Goal: Communication & Community: Answer question/provide support

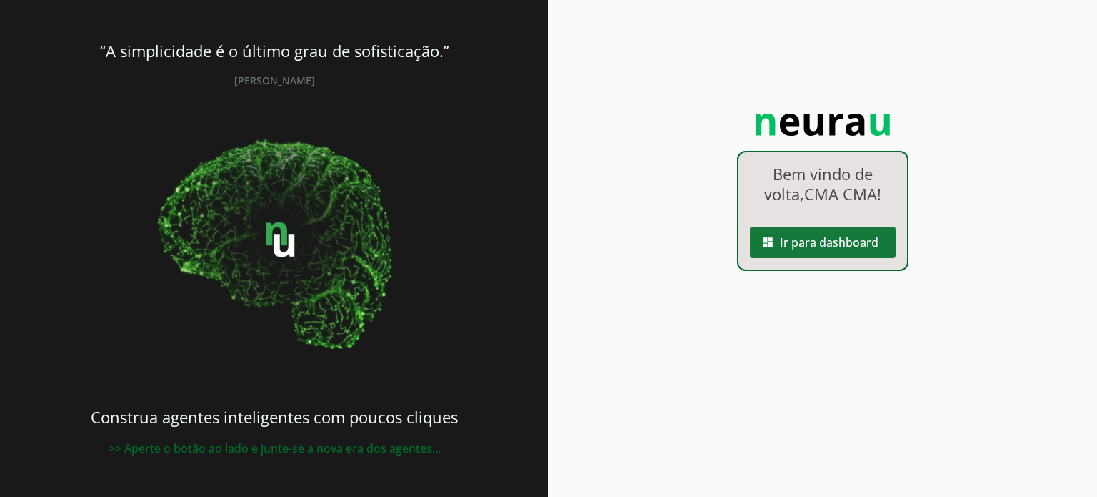
click at [829, 249] on span at bounding box center [823, 242] width 146 height 34
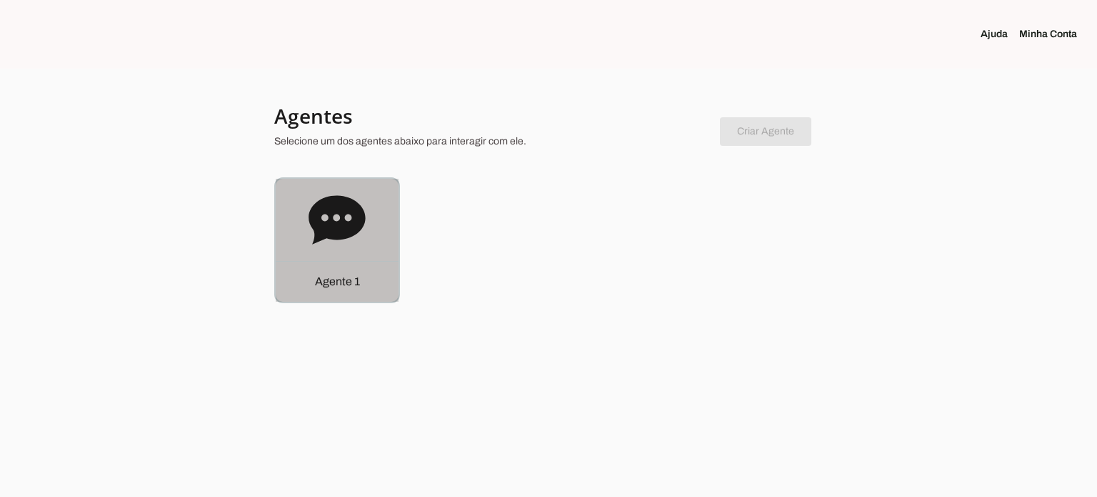
click at [379, 218] on div "Agente 1" at bounding box center [337, 240] width 123 height 123
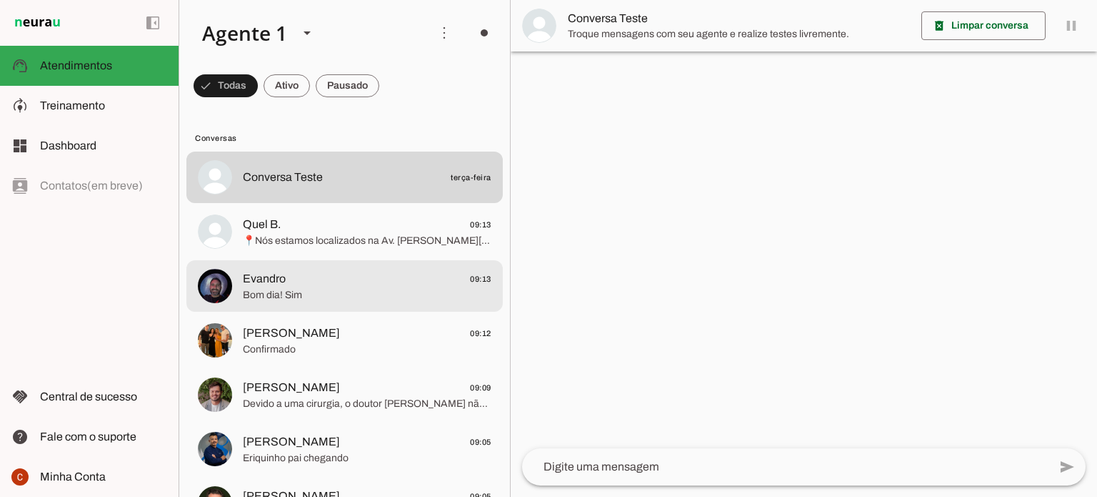
click at [337, 299] on span "Bom dia! Sim" at bounding box center [367, 295] width 249 height 14
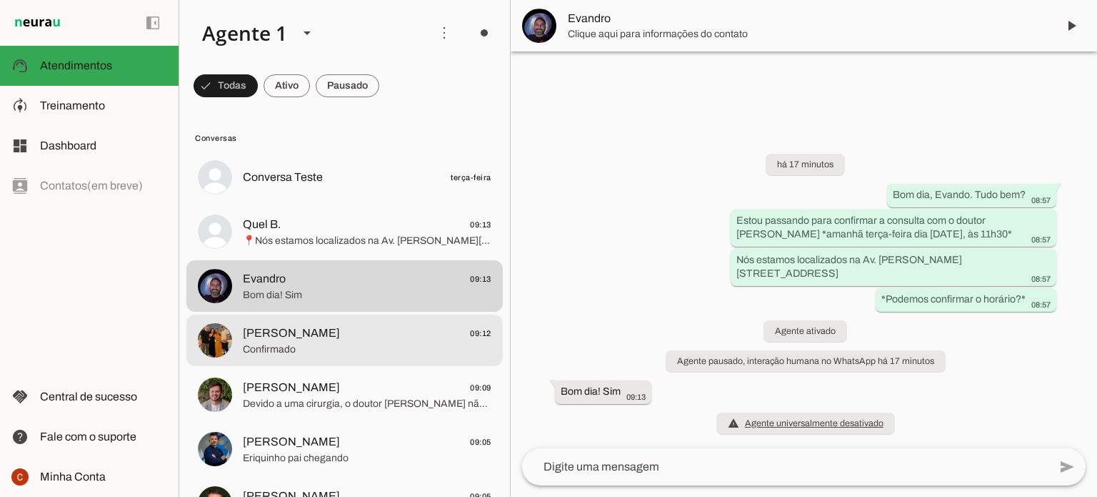
click at [363, 341] on span "[PERSON_NAME] 09:12" at bounding box center [367, 333] width 249 height 18
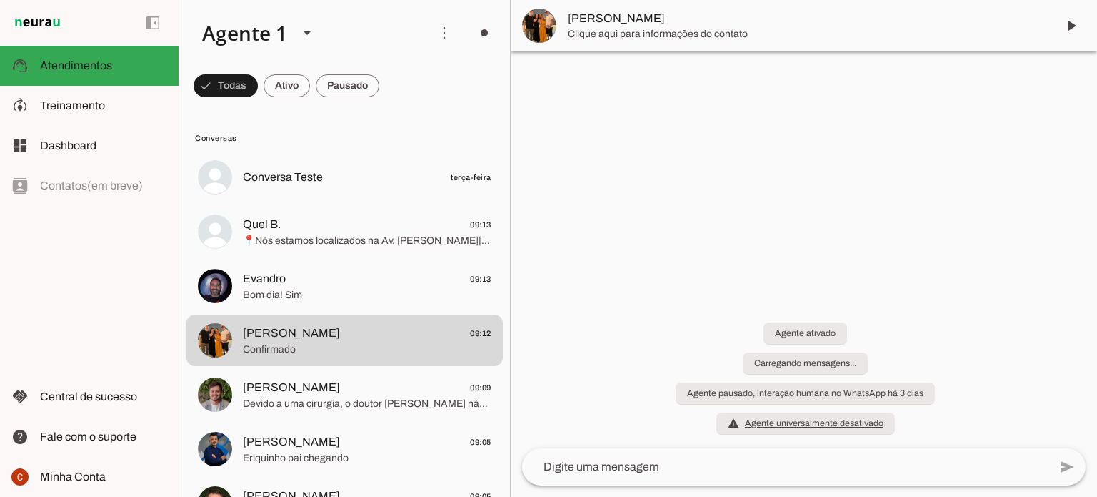
scroll to position [286, 0]
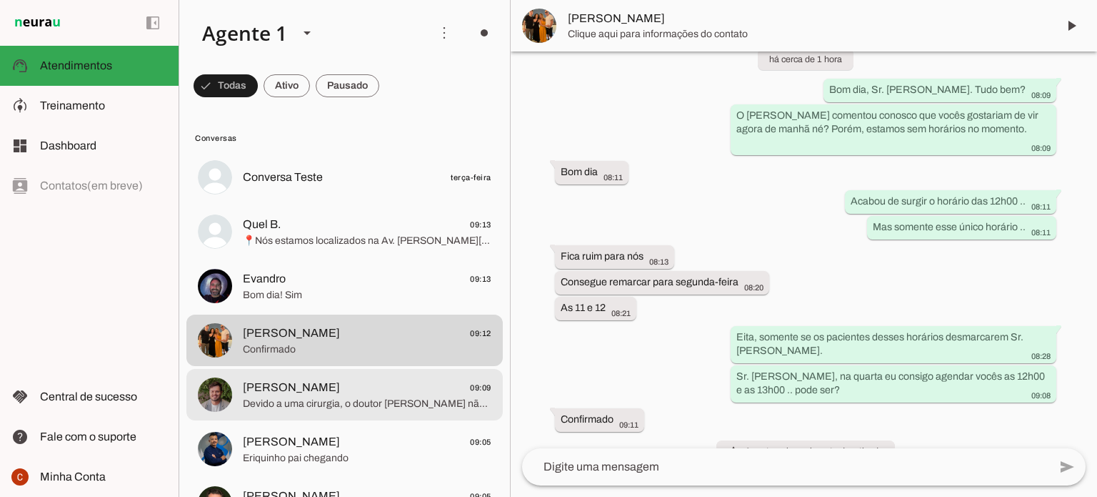
click at [286, 397] on span "Devido a uma cirurgia, o doutor [PERSON_NAME] não [PERSON_NAME] atender na quar…" at bounding box center [367, 404] width 249 height 14
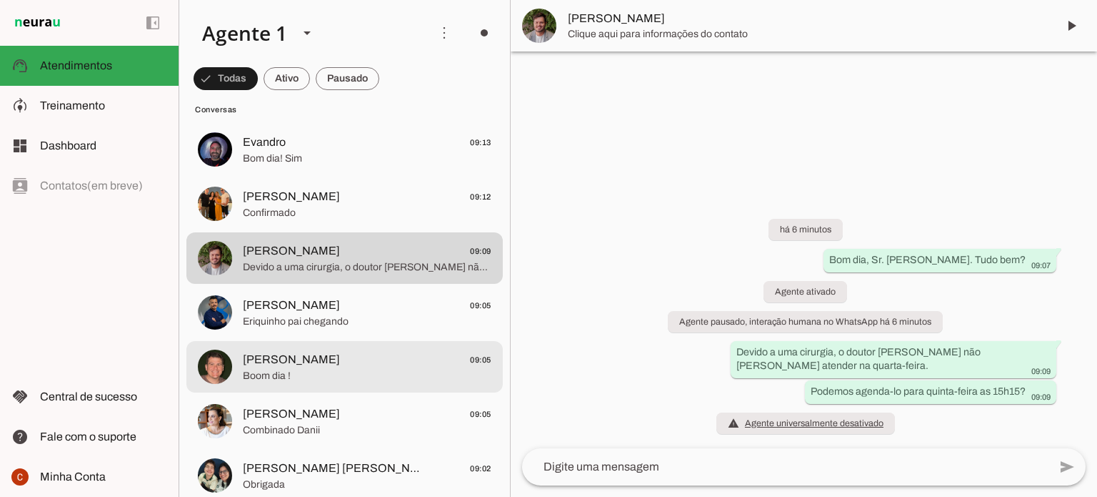
scroll to position [143, 0]
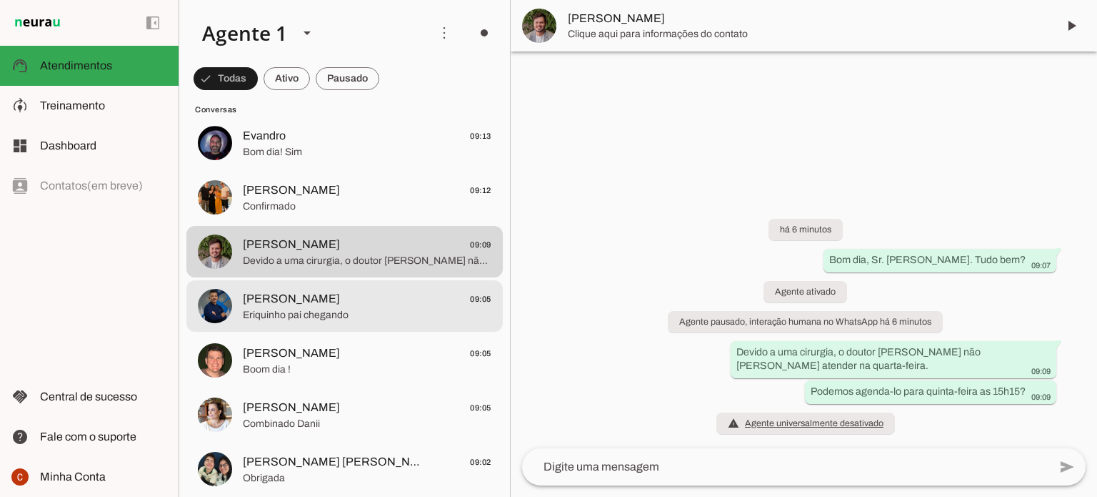
click at [313, 319] on span "Eriquinho pai chegando" at bounding box center [367, 315] width 249 height 14
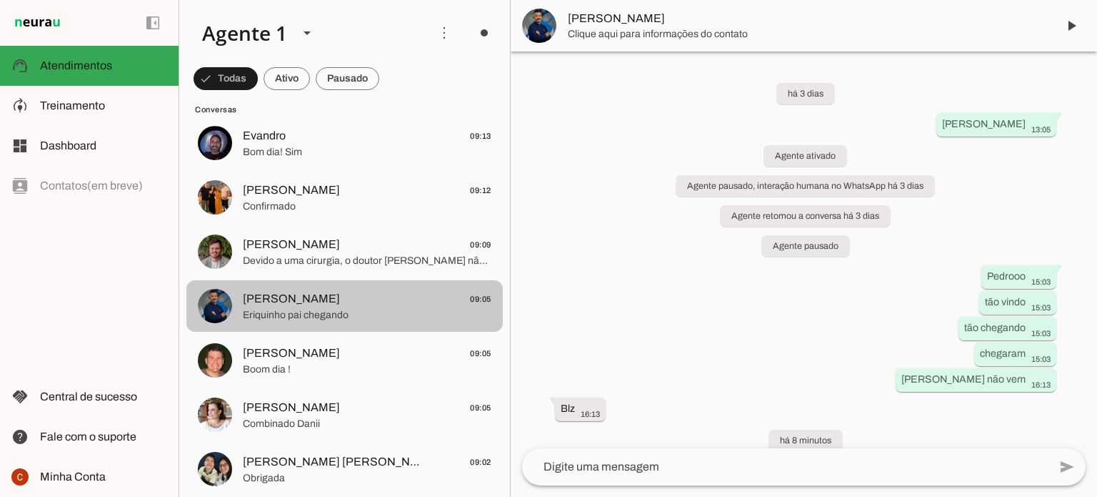
scroll to position [79, 0]
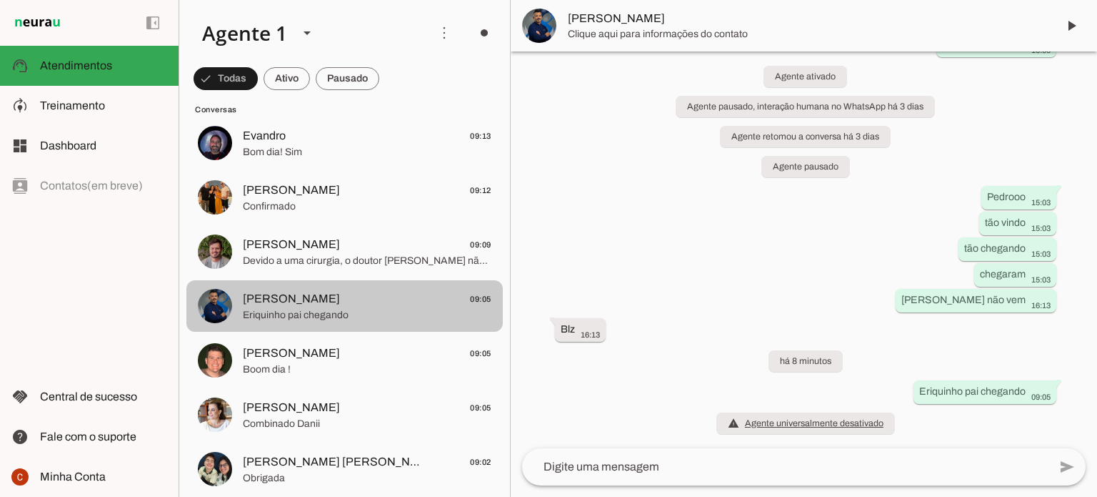
click at [309, 359] on span "[PERSON_NAME] 09:05" at bounding box center [367, 353] width 249 height 18
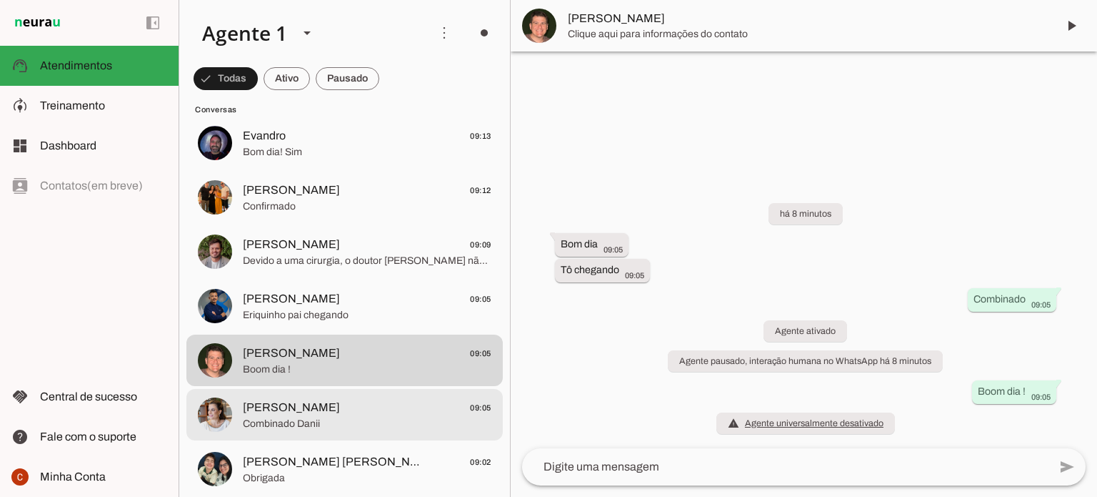
click at [311, 406] on span "[PERSON_NAME]" at bounding box center [291, 407] width 97 height 17
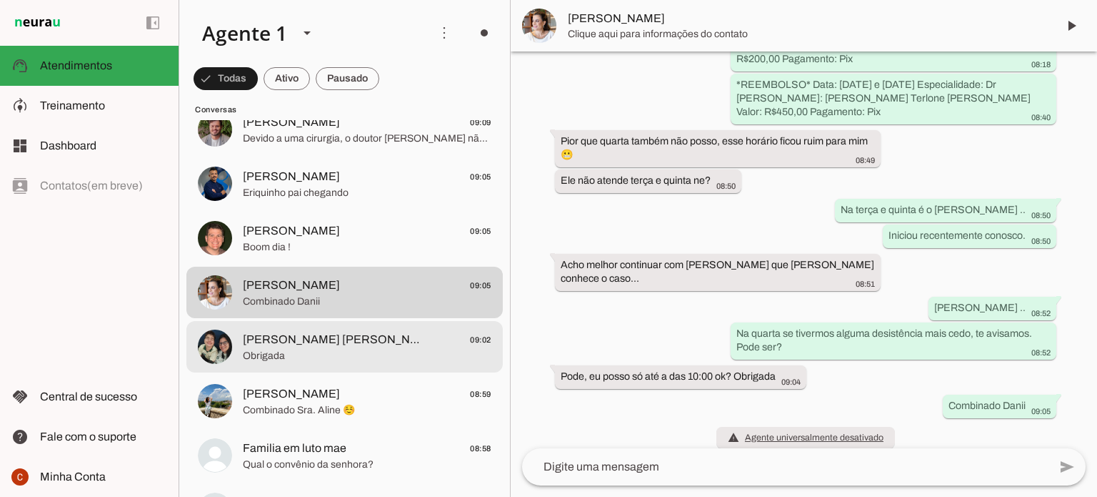
scroll to position [286, 0]
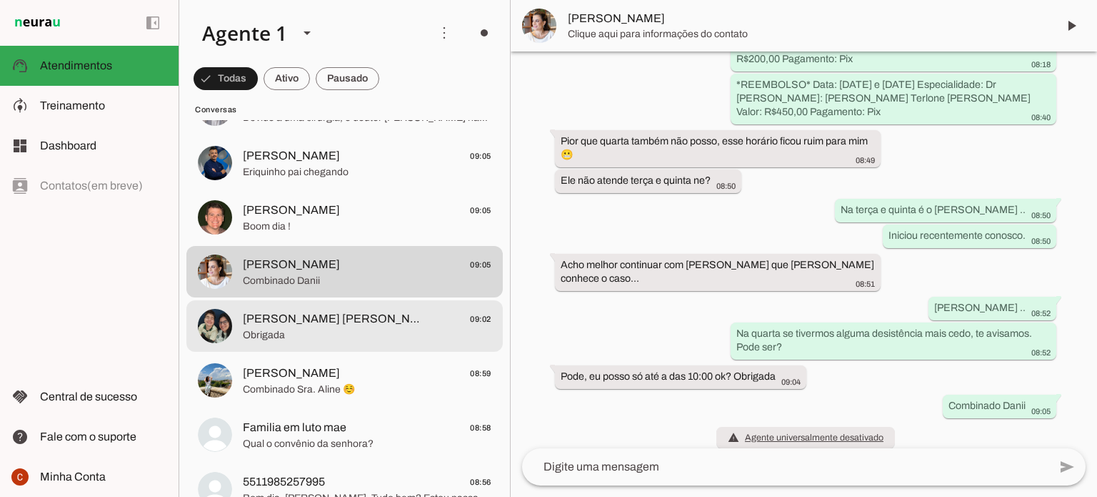
click at [296, 312] on span "[PERSON_NAME] [PERSON_NAME]" at bounding box center [332, 318] width 179 height 17
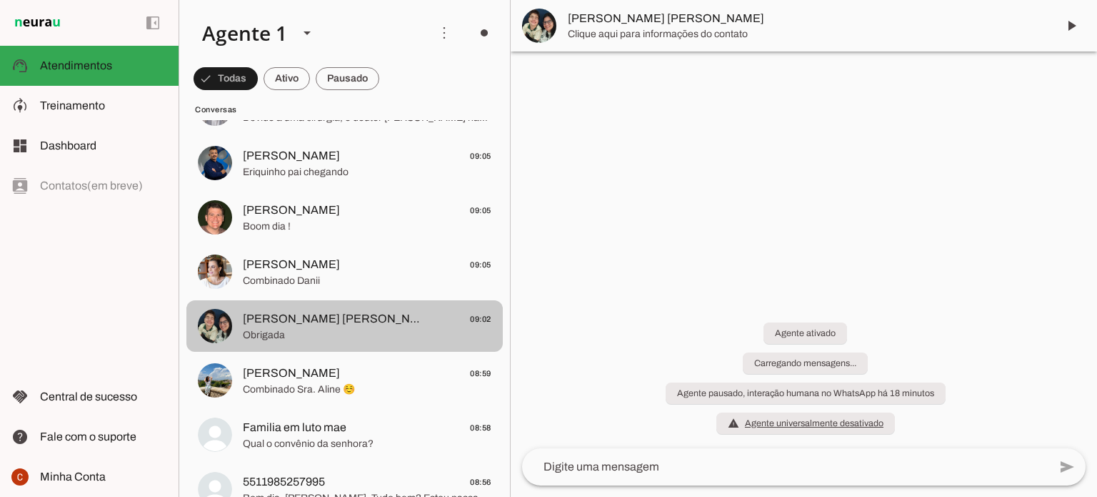
click at [300, 382] on span "Combinado Sra. Aline ☺️" at bounding box center [367, 389] width 249 height 14
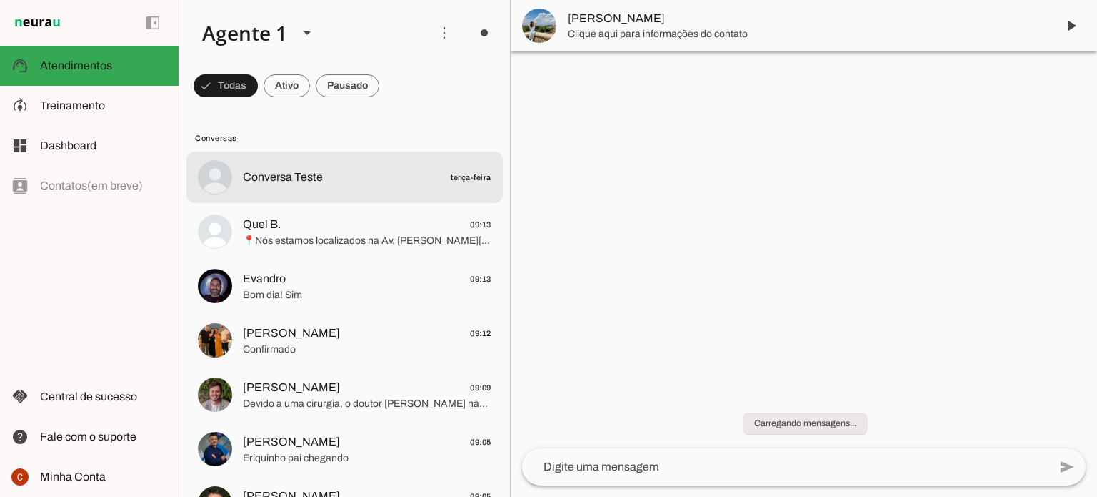
click at [280, 181] on span "Conversa Teste" at bounding box center [283, 177] width 80 height 17
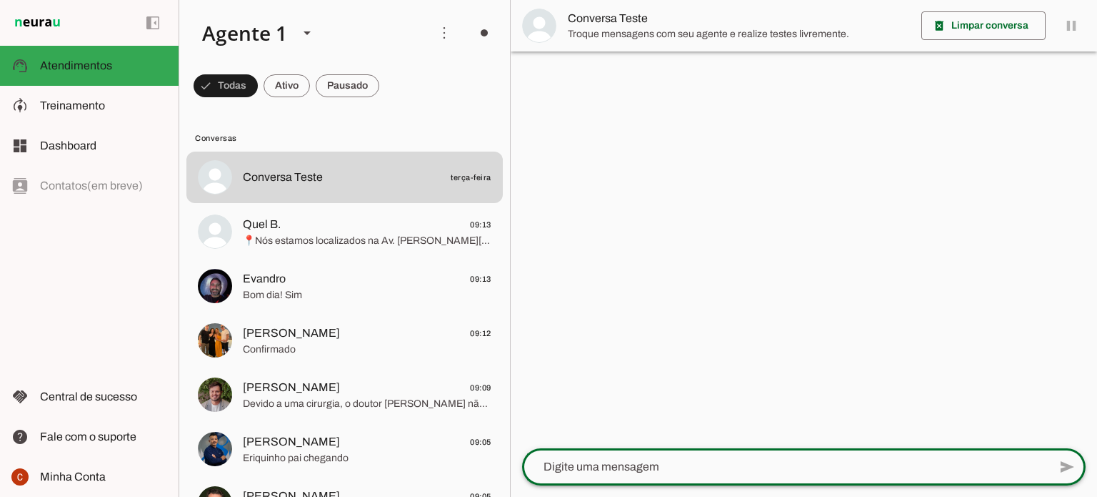
click at [752, 462] on textarea at bounding box center [785, 466] width 527 height 17
type textarea "Bom dia"
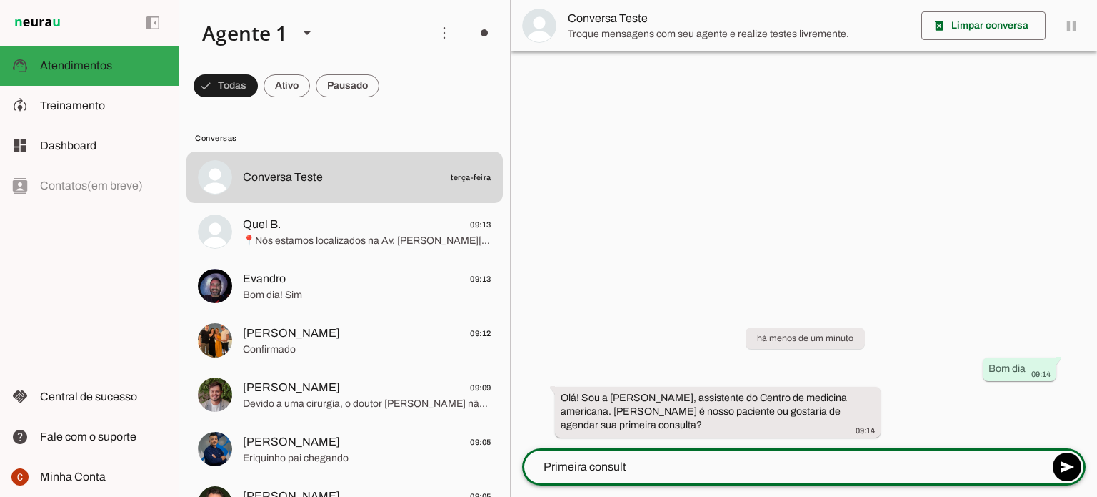
type textarea "Primeira consulta"
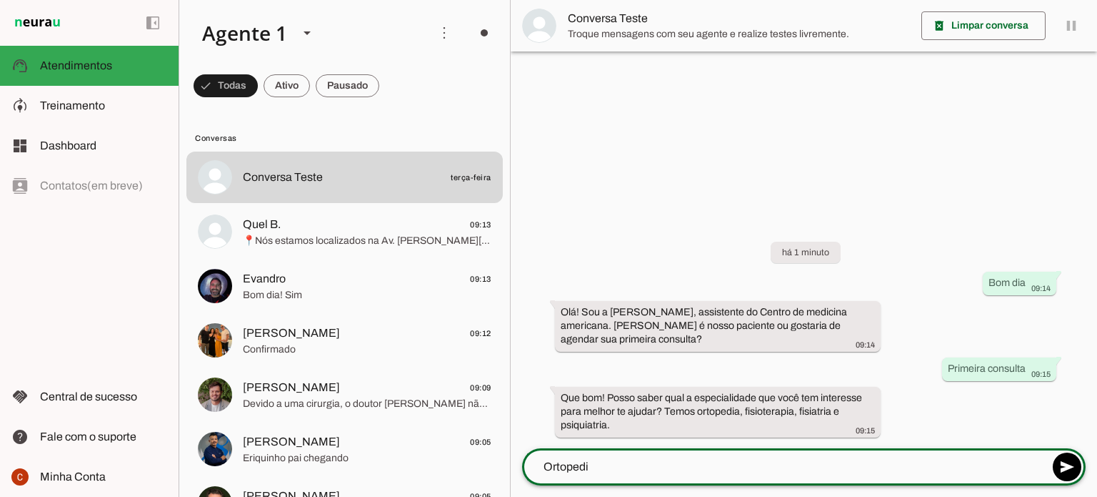
type textarea "Ortopedia"
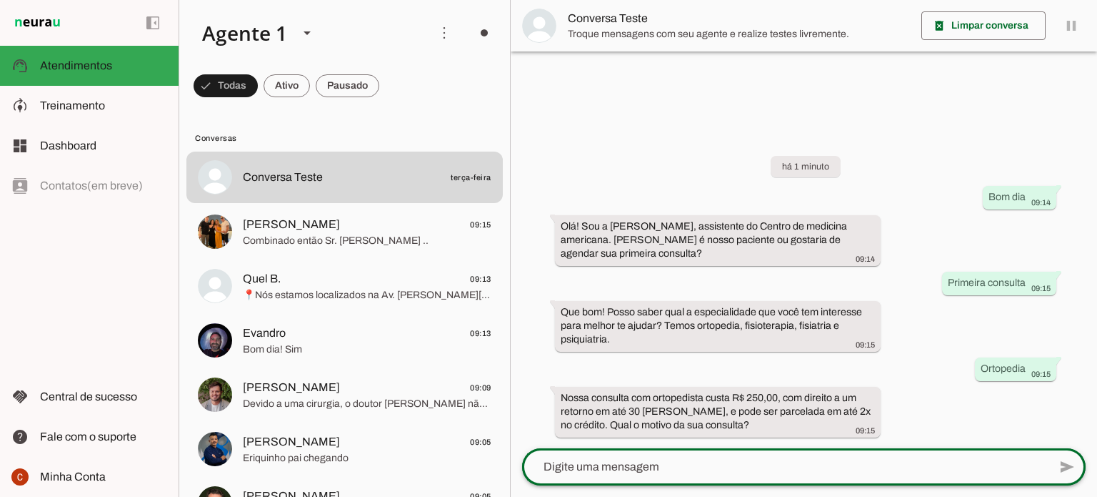
click at [621, 477] on div at bounding box center [785, 466] width 527 height 37
click at [685, 474] on textarea at bounding box center [785, 466] width 527 height 17
type textarea "[PERSON_NAME]"
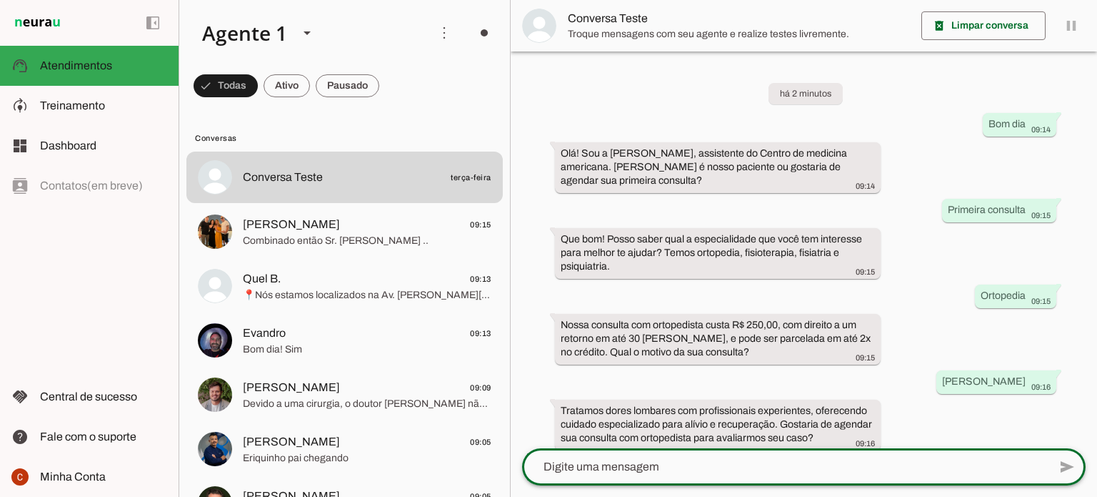
click at [622, 471] on textarea at bounding box center [785, 466] width 527 height 17
type textarea "Sim"
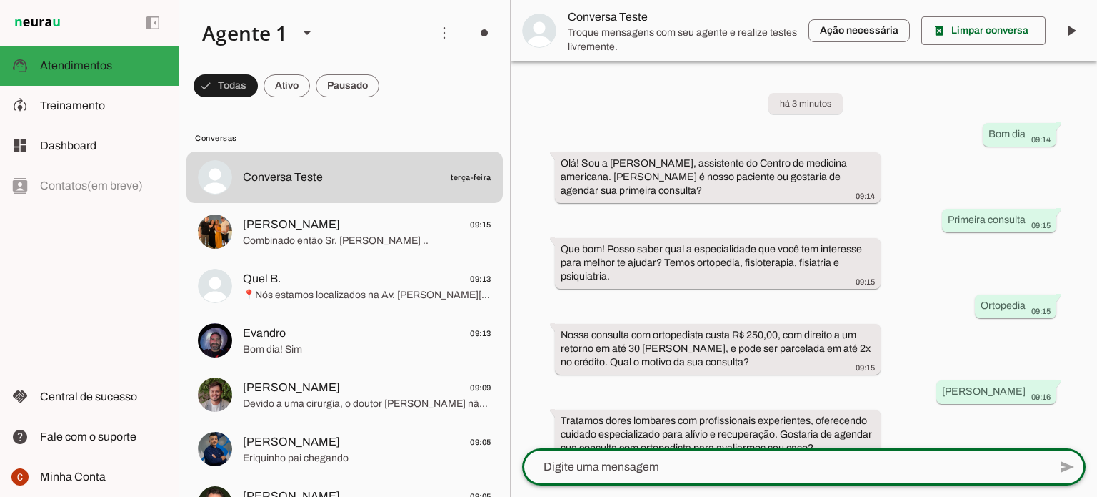
click at [680, 468] on textarea at bounding box center [785, 466] width 527 height 17
type textarea "Bom dia"
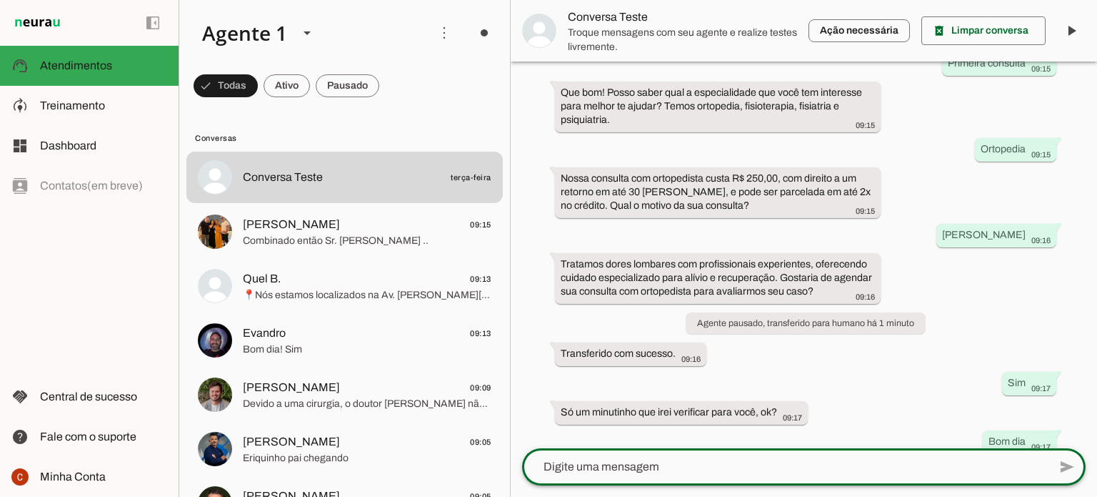
scroll to position [229, 0]
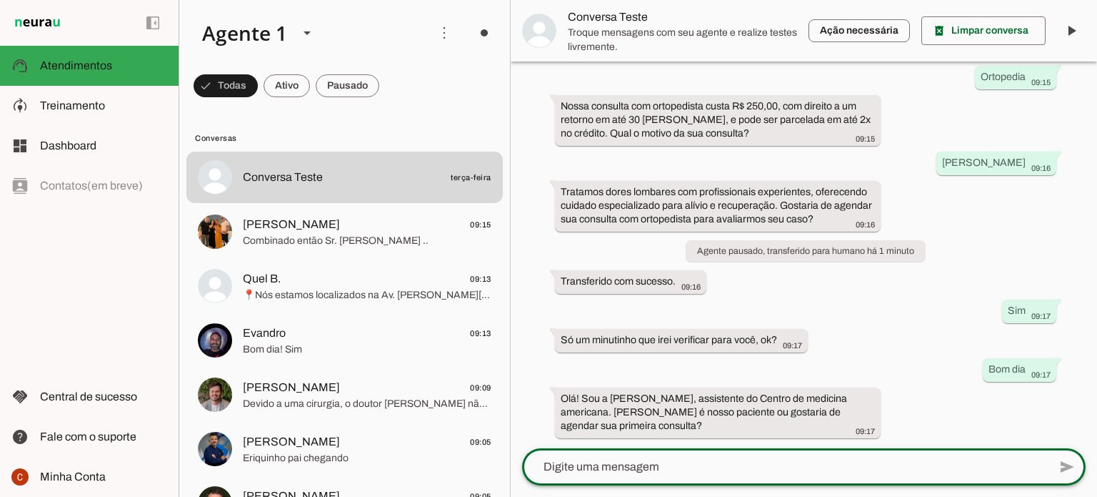
click at [650, 473] on textarea at bounding box center [785, 466] width 527 height 17
type textarea "Sim"
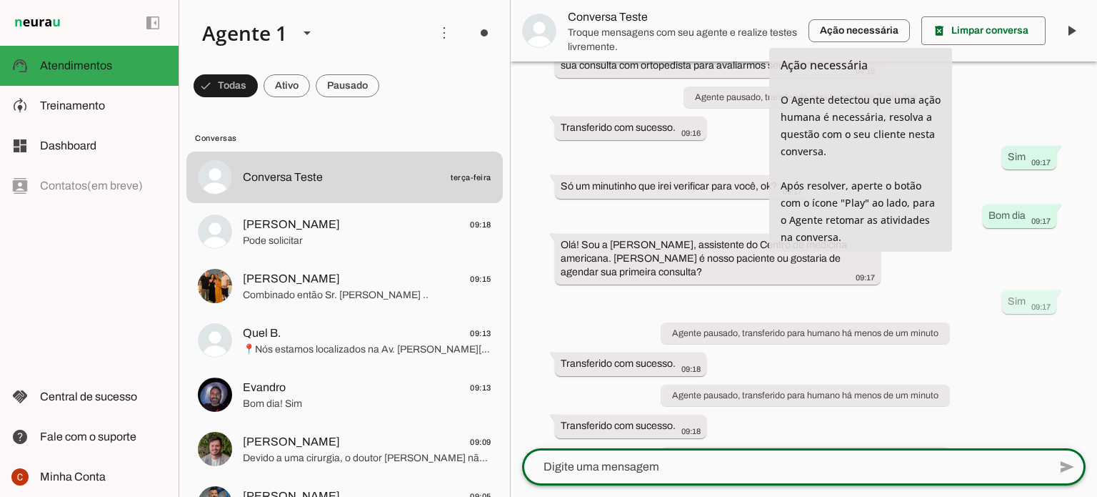
scroll to position [0, 0]
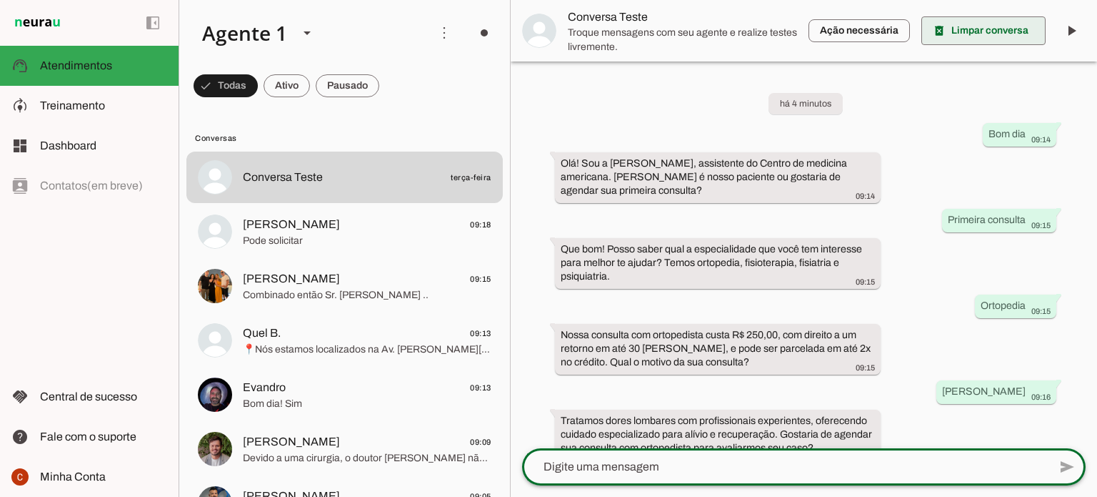
click at [959, 26] on span at bounding box center [984, 31] width 124 height 34
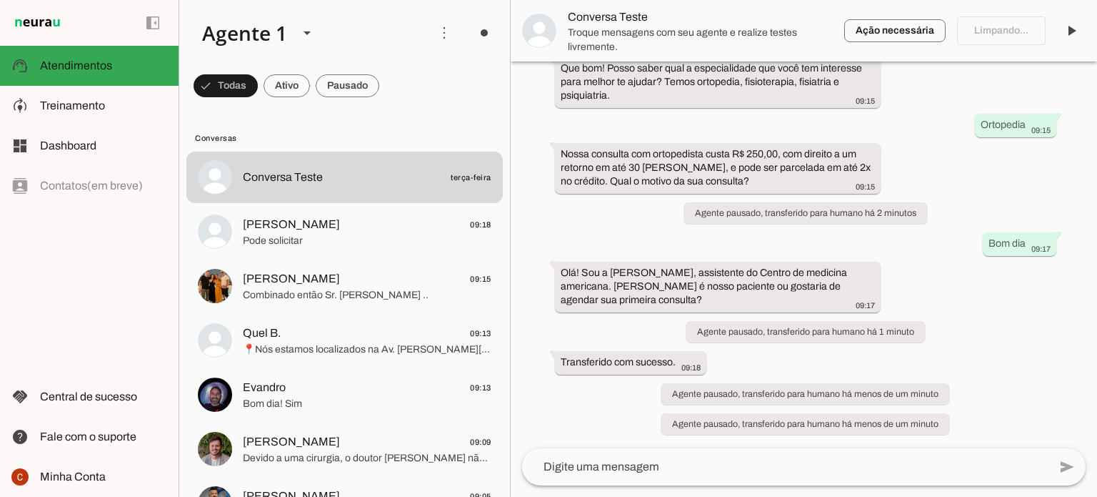
scroll to position [63, 0]
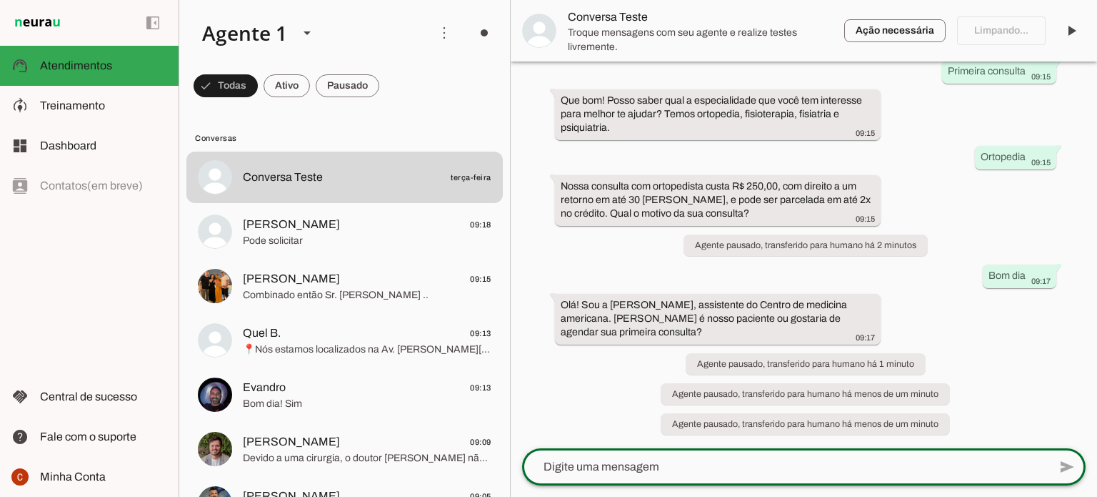
click at [735, 465] on textarea at bounding box center [785, 466] width 527 height 17
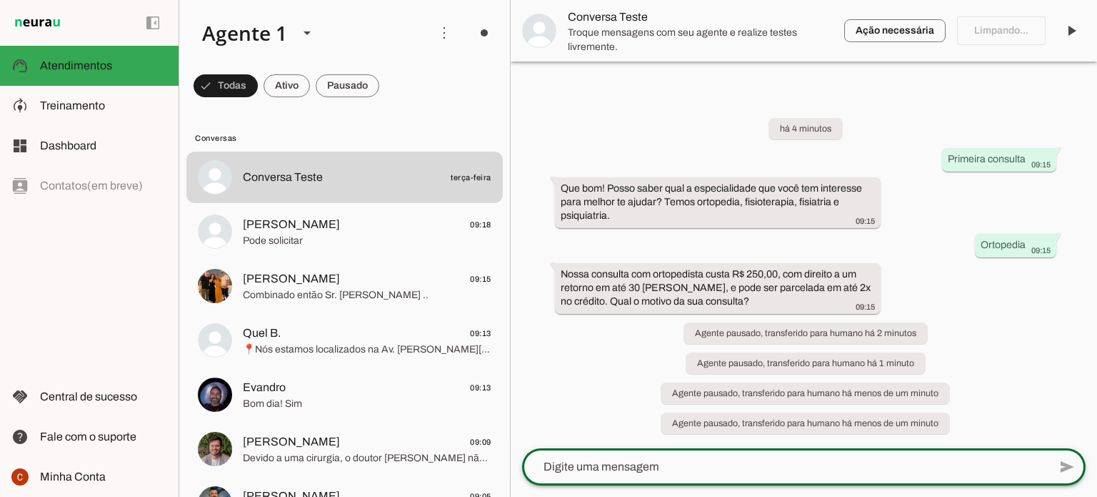
scroll to position [0, 0]
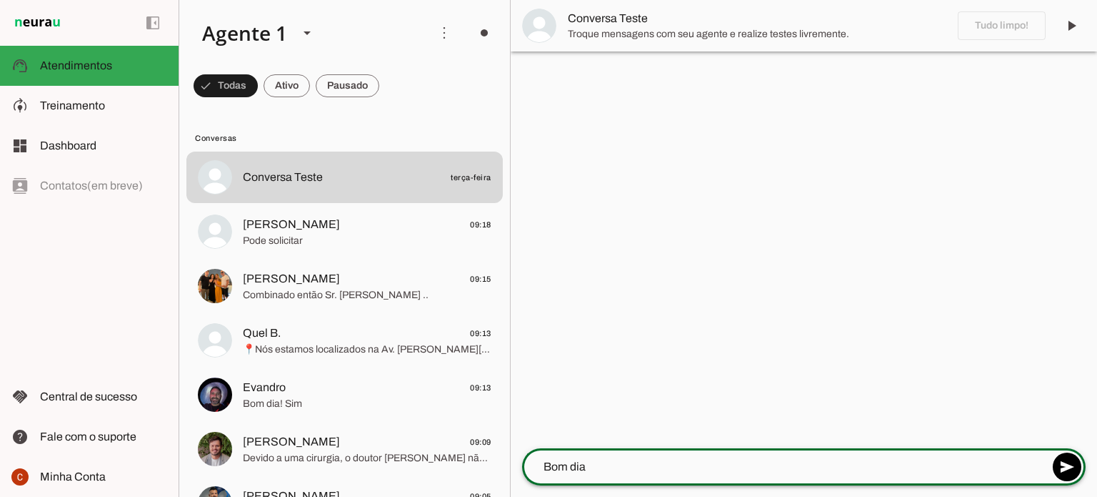
type textarea "Bom dia"
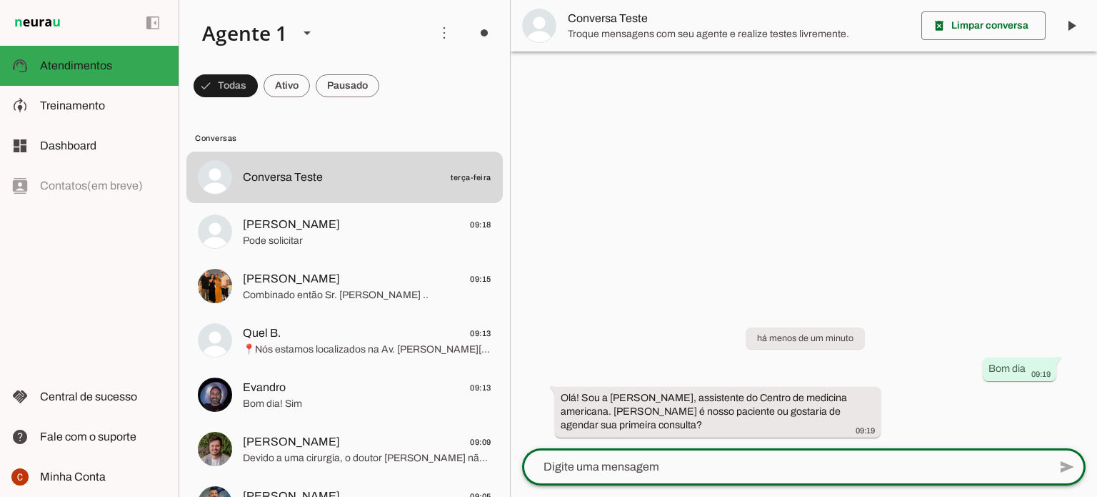
click at [734, 470] on textarea at bounding box center [785, 466] width 527 height 17
type textarea "Já sou paciente"
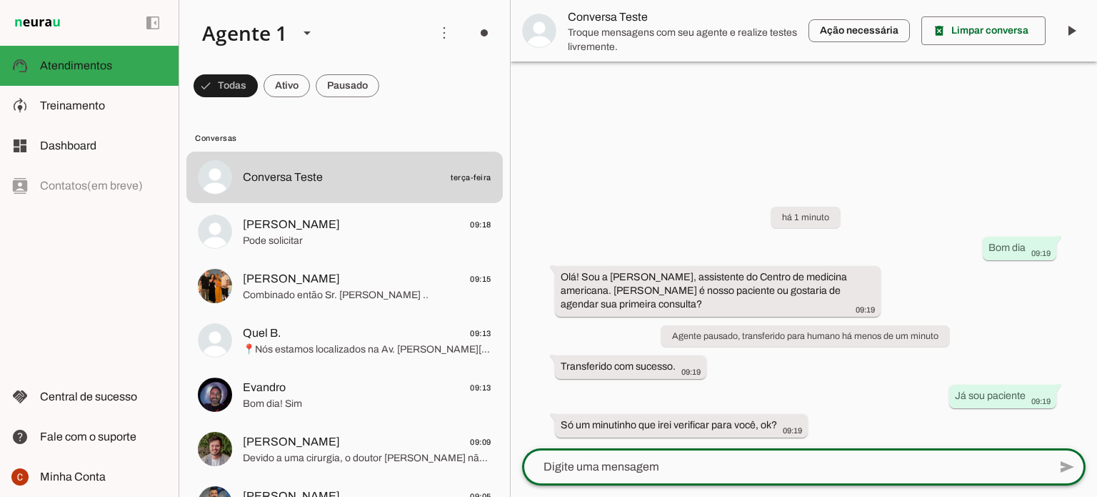
click at [719, 469] on textarea at bounding box center [785, 466] width 527 height 17
type textarea "ok"
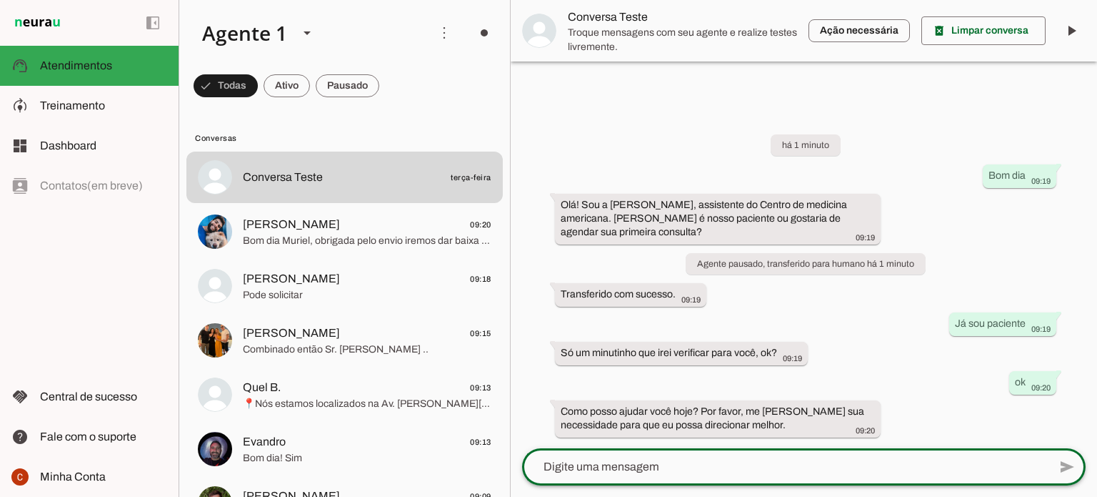
type textarea "A"
type textarea "remarcar consulta"
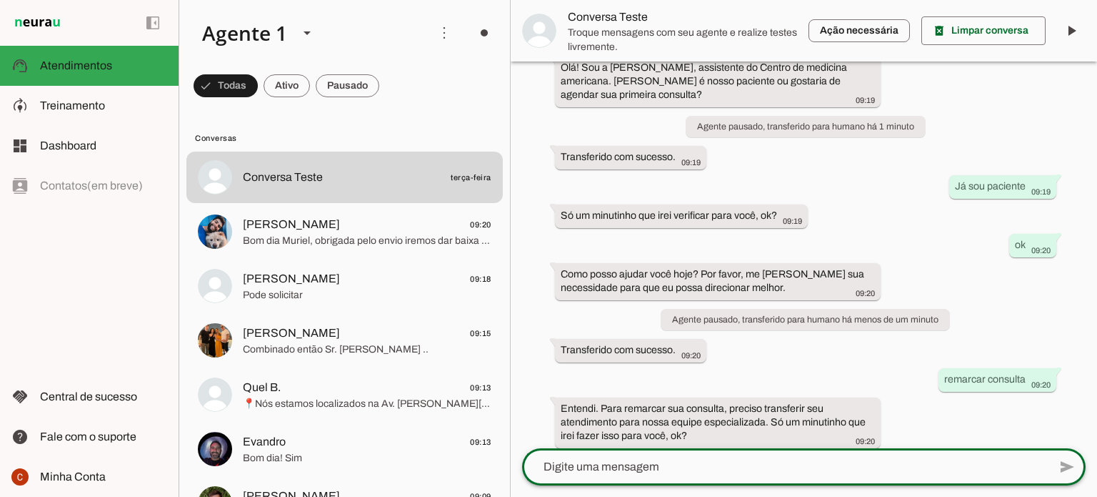
scroll to position [106, 0]
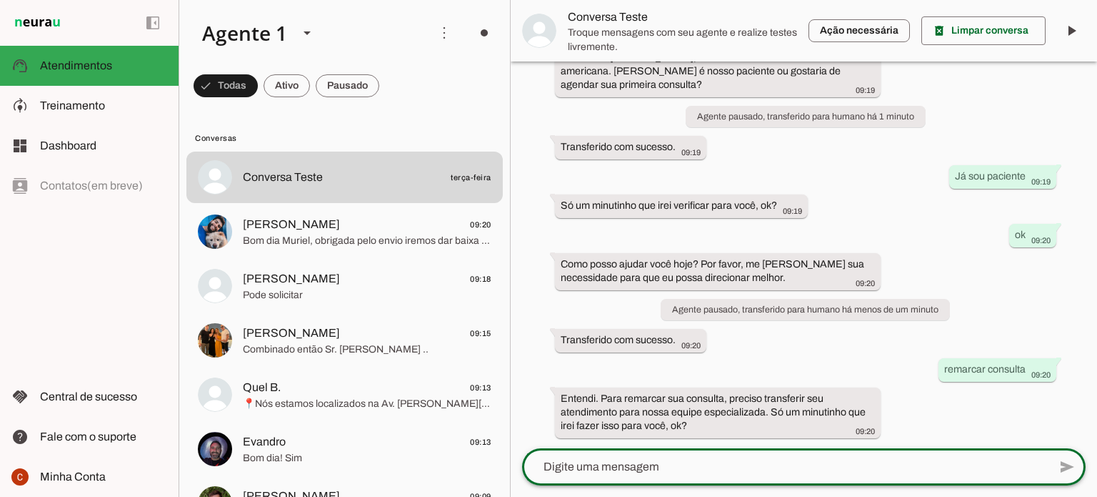
click at [634, 464] on textarea at bounding box center [785, 466] width 527 height 17
type textarea "ok"
type textarea "9"
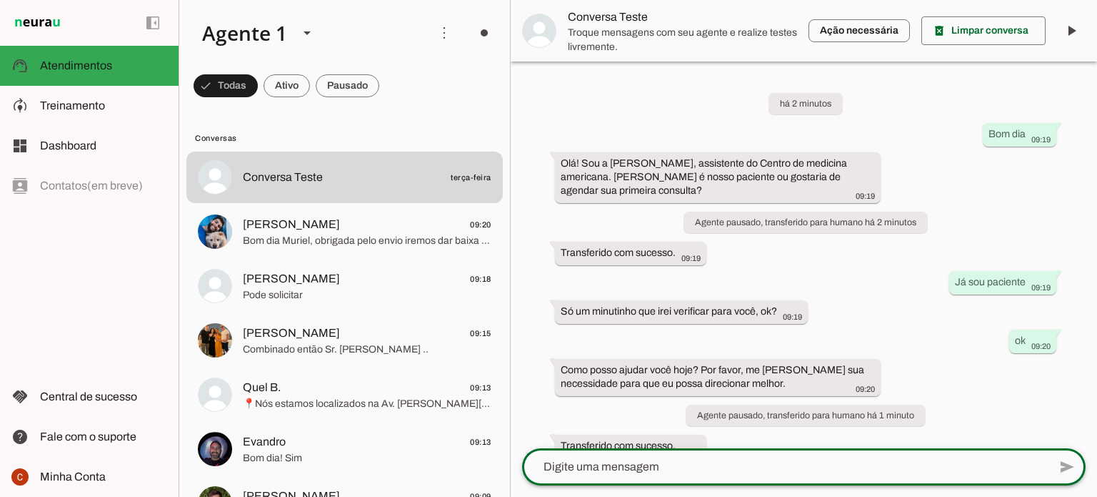
scroll to position [292, 0]
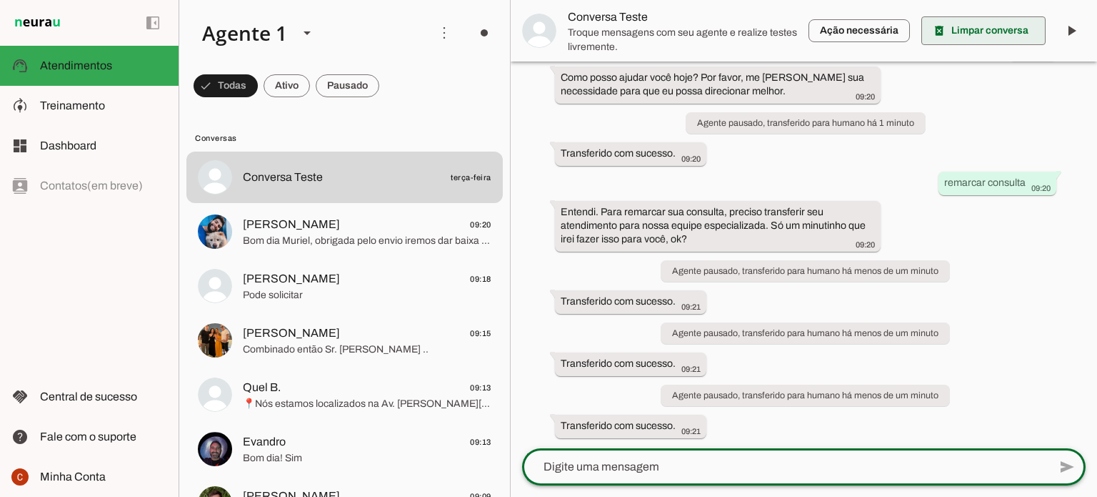
click at [972, 34] on span at bounding box center [984, 31] width 124 height 34
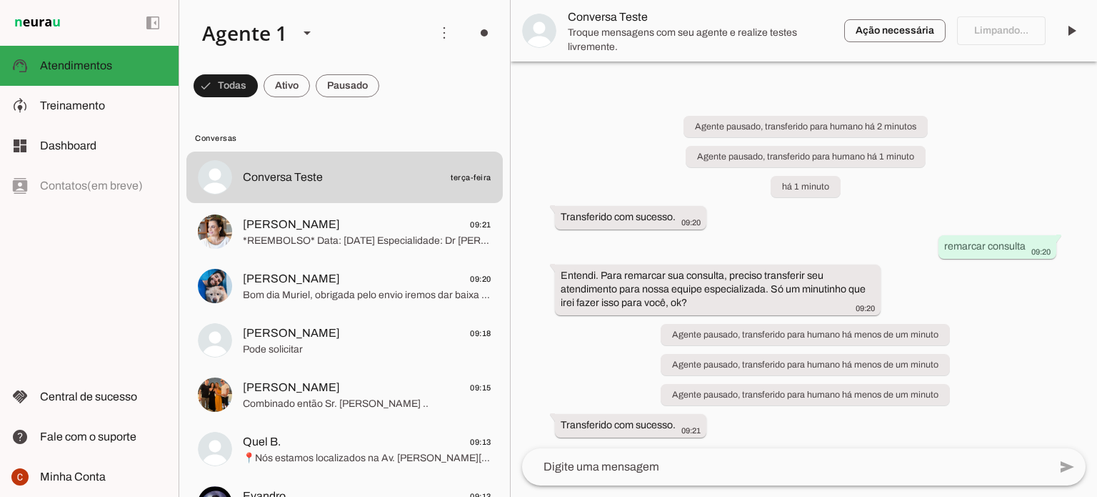
scroll to position [0, 0]
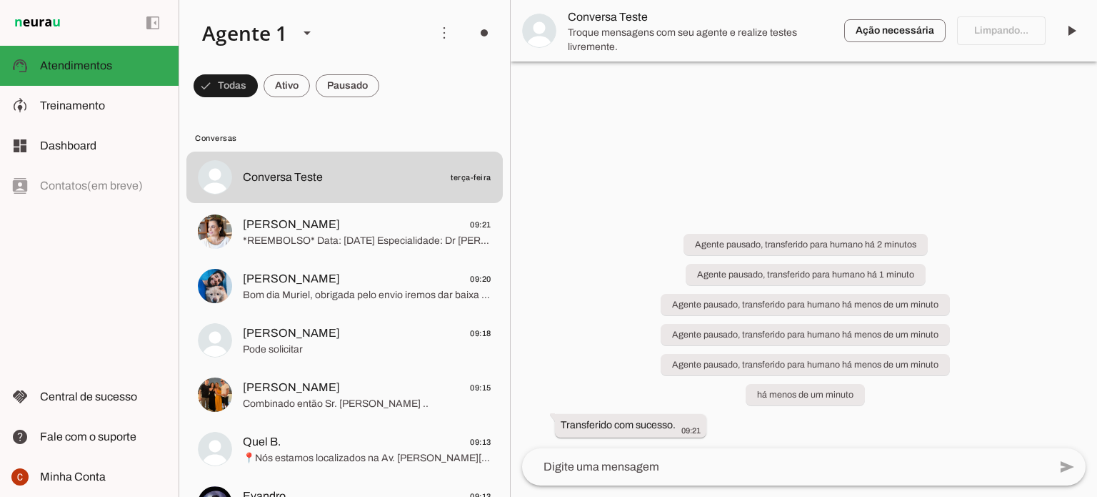
click at [738, 465] on textarea at bounding box center [785, 466] width 527 height 17
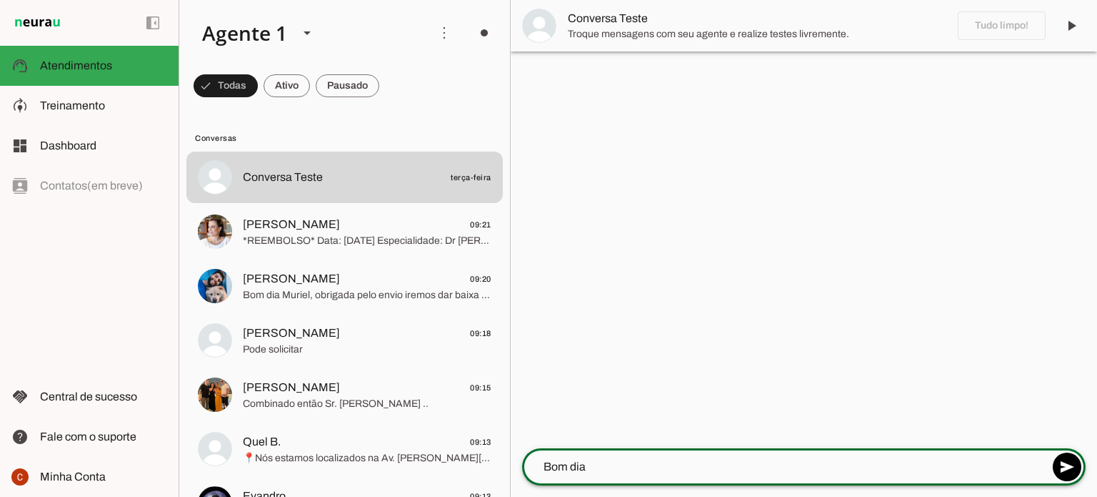
type textarea "Bom dia"
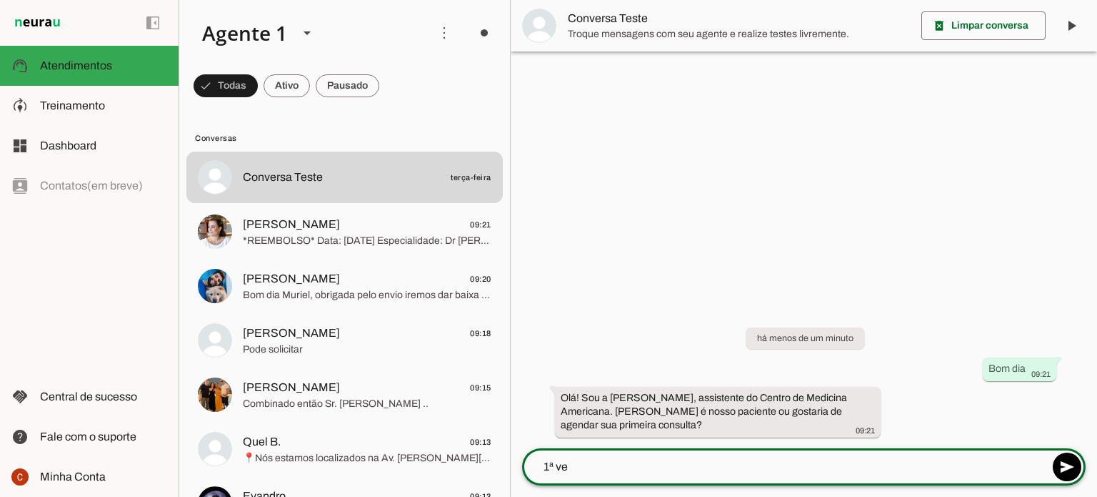
type textarea "1ª vez"
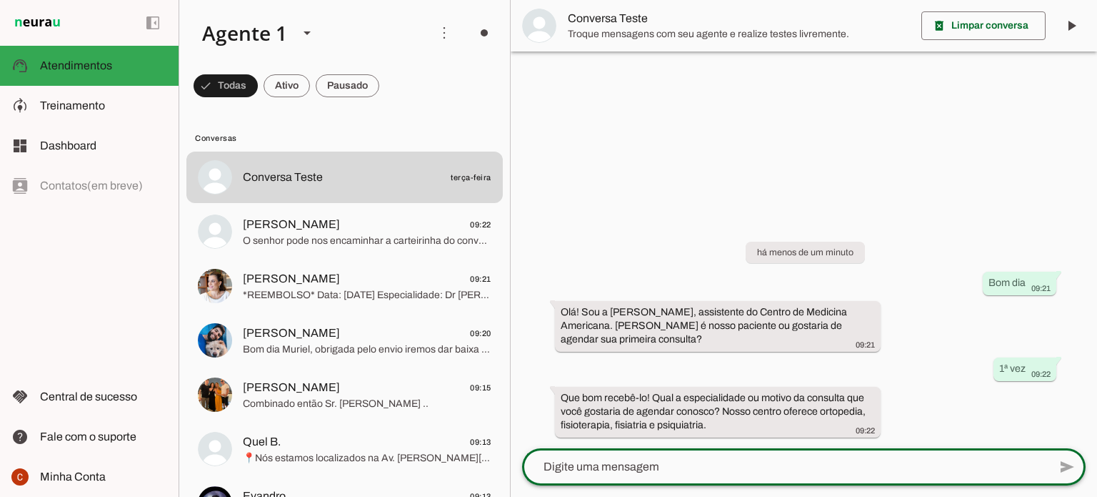
click at [757, 465] on textarea at bounding box center [785, 466] width 527 height 17
type textarea "Fisioterapia"
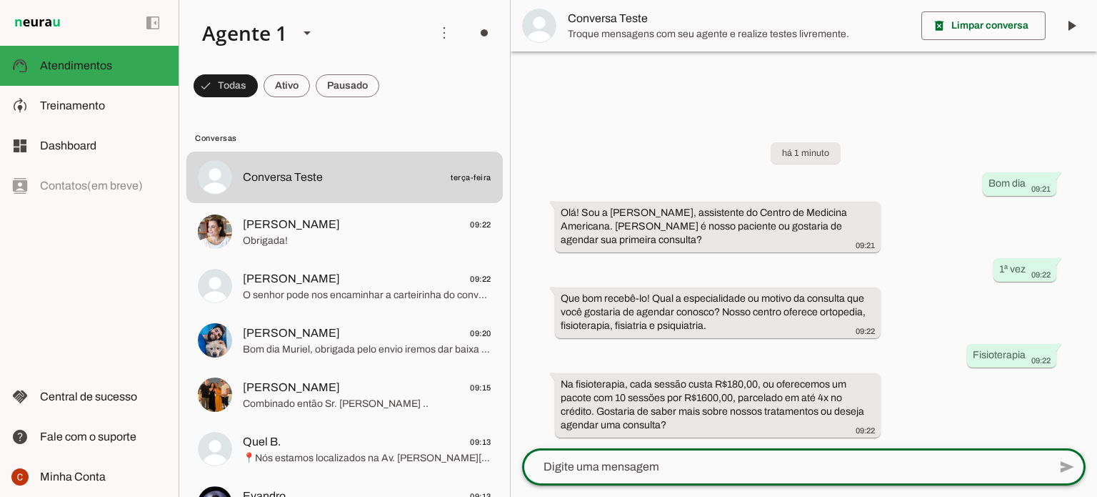
click at [631, 468] on textarea at bounding box center [785, 466] width 527 height 17
type textarea "Sim"
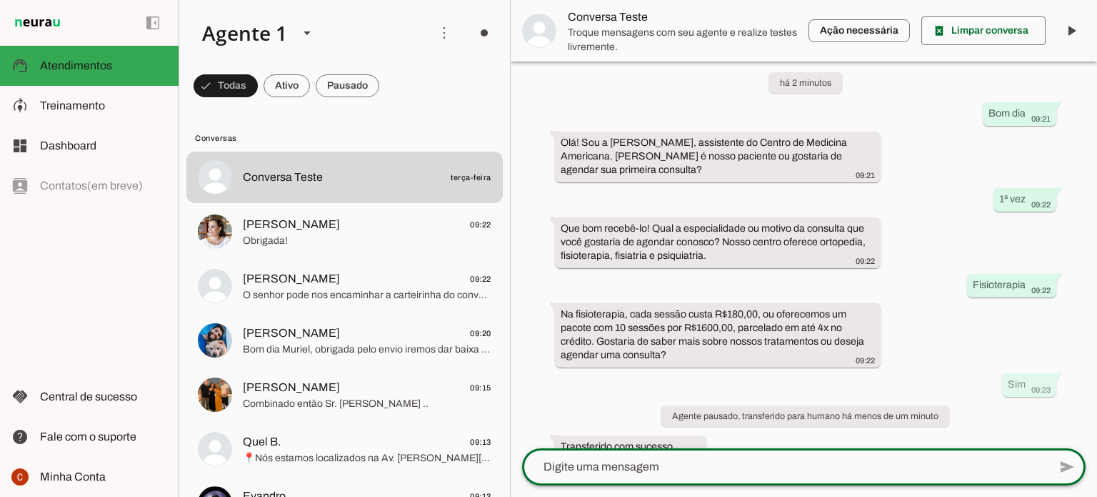
scroll to position [41, 0]
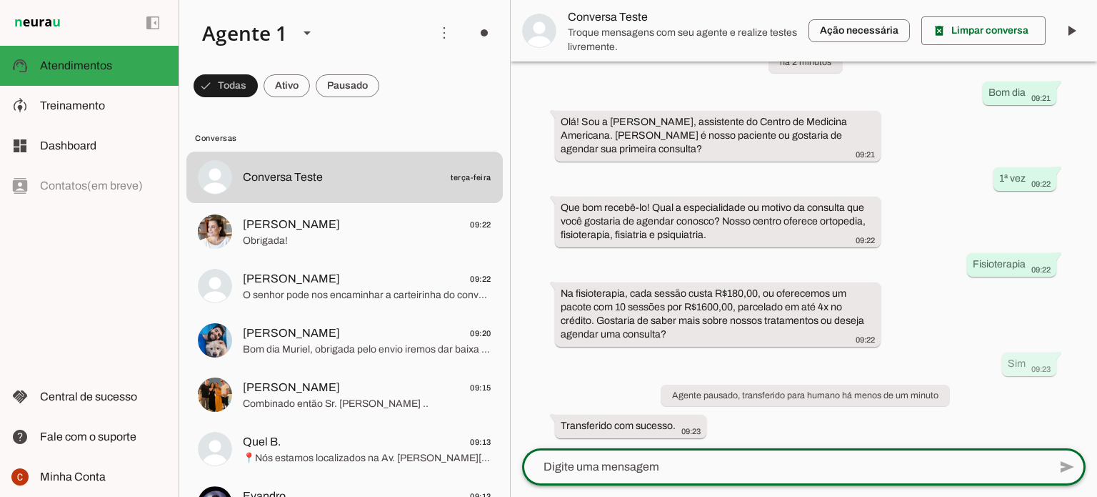
click at [710, 464] on textarea at bounding box center [785, 466] width 527 height 17
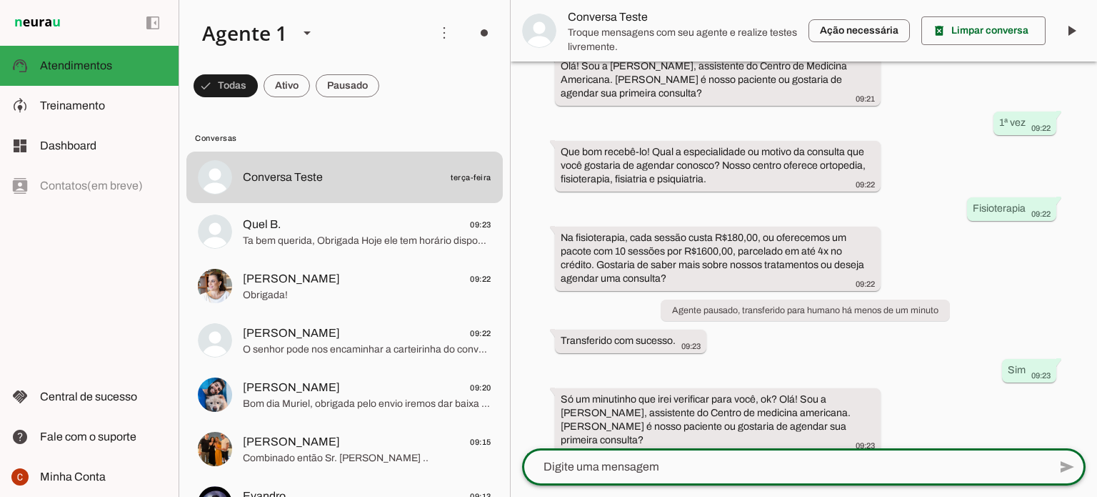
scroll to position [98, 0]
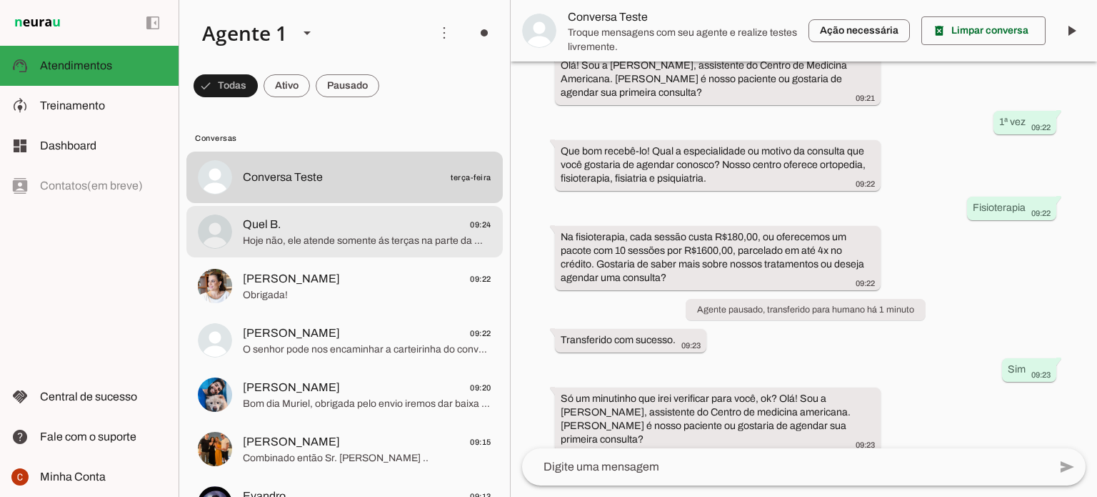
click at [422, 227] on span "Quel B. 09:24" at bounding box center [367, 225] width 249 height 18
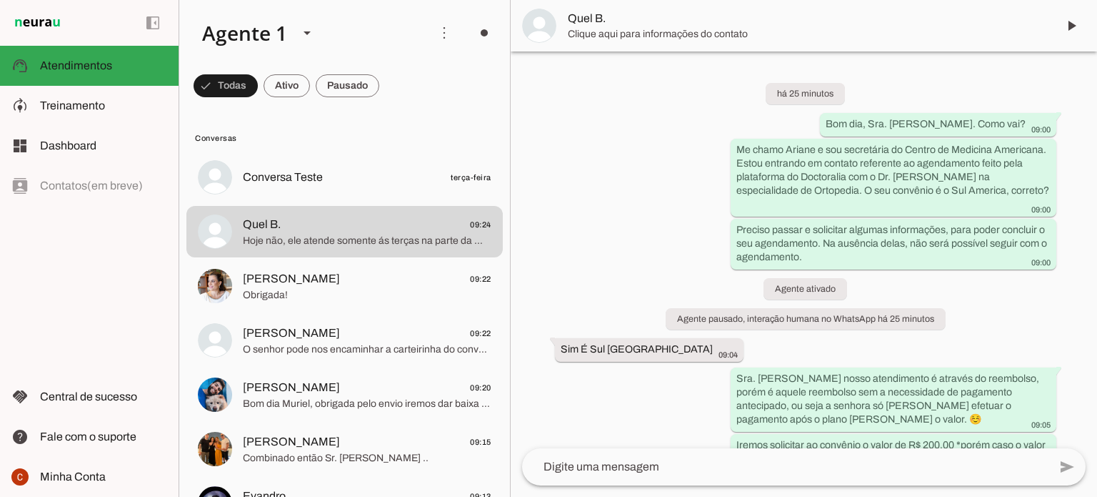
scroll to position [512, 0]
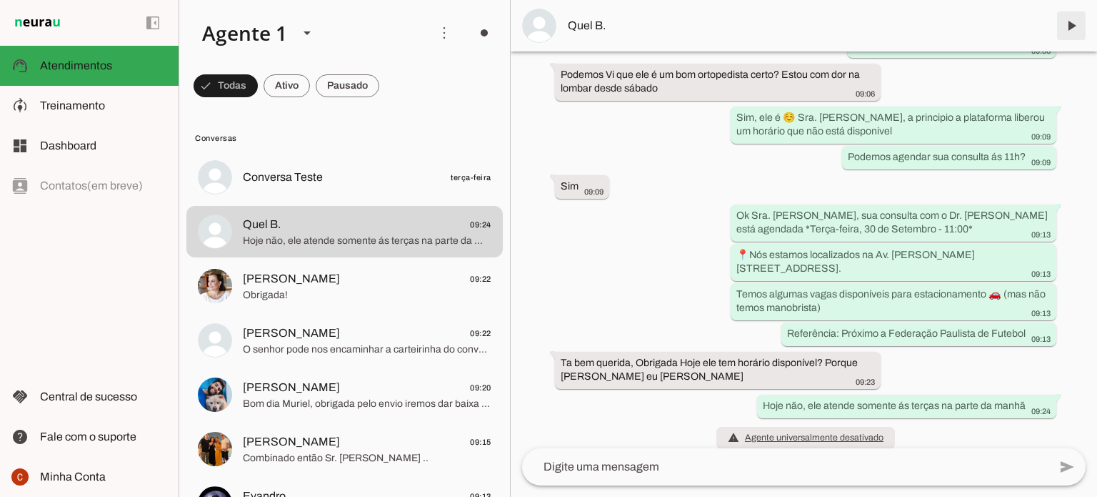
click at [1073, 26] on span at bounding box center [1072, 26] width 34 height 34
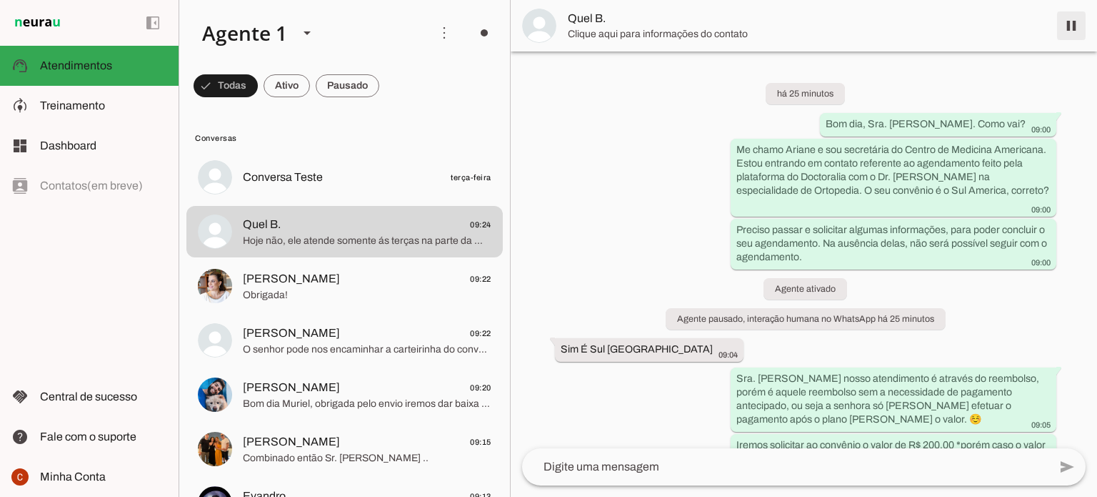
click at [1072, 27] on span at bounding box center [1072, 26] width 34 height 34
click at [1072, 27] on md-item "Quel B." at bounding box center [804, 25] width 587 height 51
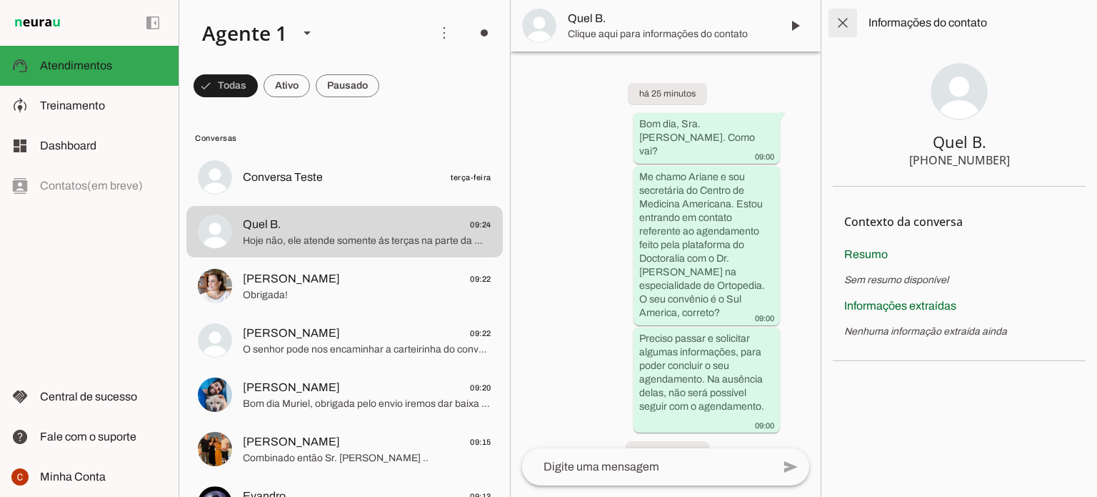
click at [847, 25] on span at bounding box center [843, 23] width 34 height 34
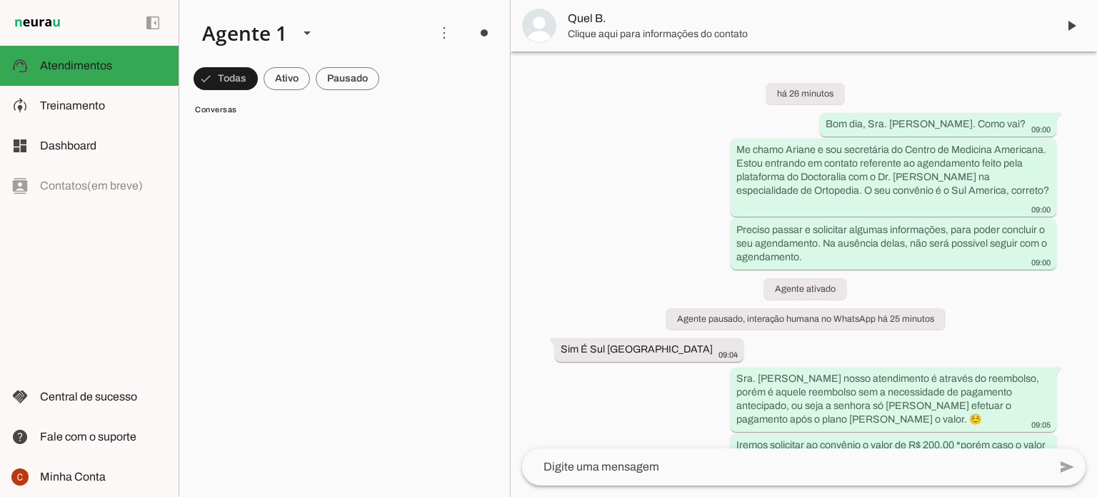
scroll to position [3715, 0]
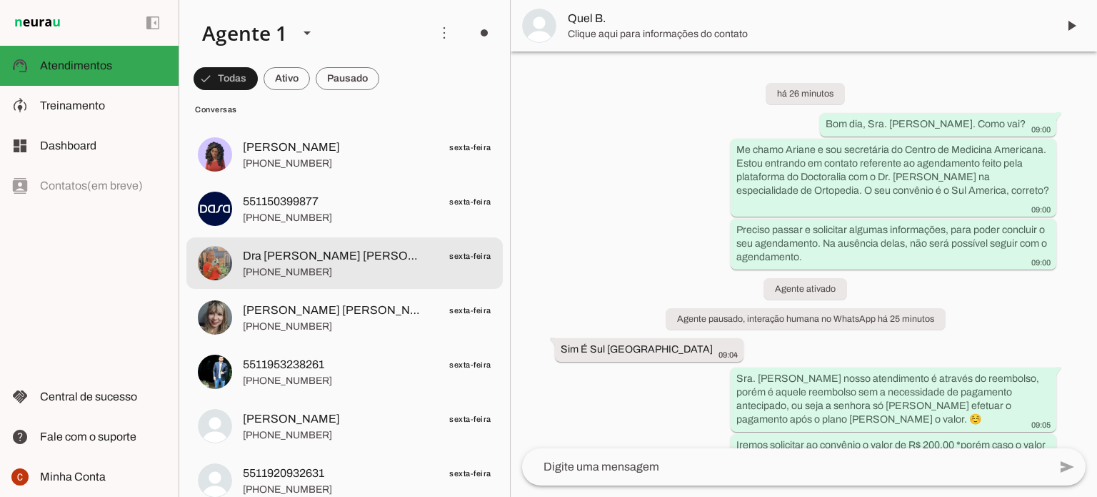
click at [352, 265] on span "[PHONE_NUMBER]" at bounding box center [367, 272] width 249 height 14
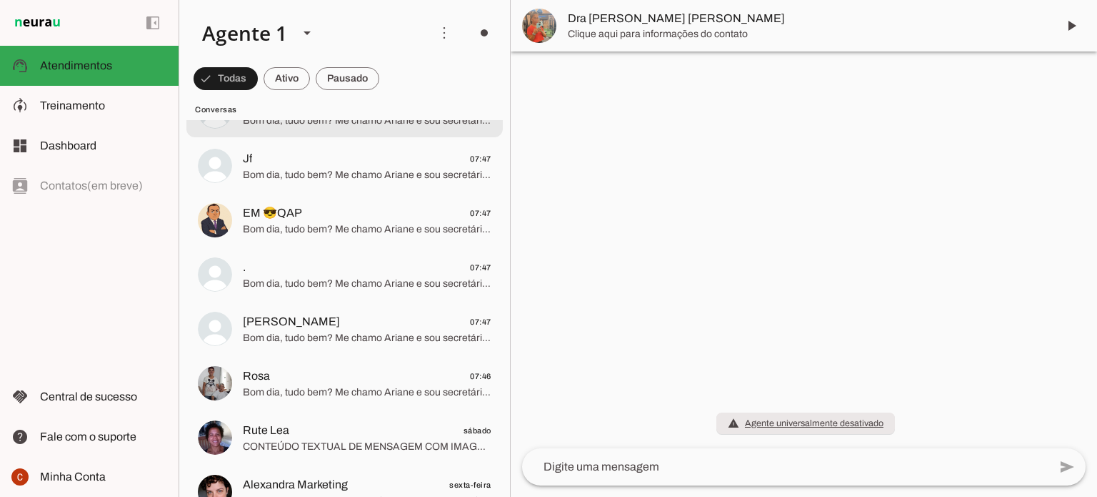
scroll to position [1858, 0]
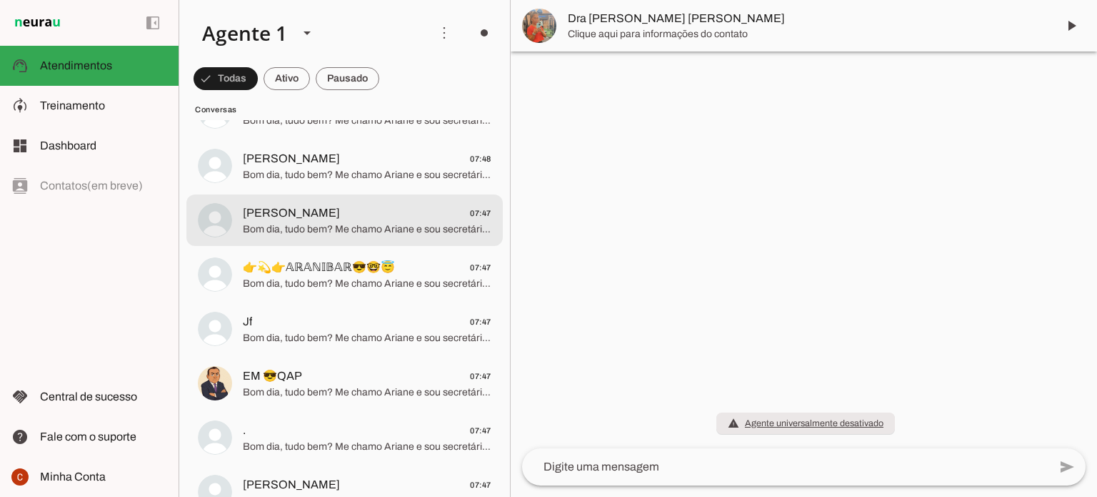
click at [303, 234] on span "Bom dia, tudo bem? Me chamo Ariane e sou secretária do Centro de Medicina Ameri…" at bounding box center [367, 229] width 249 height 14
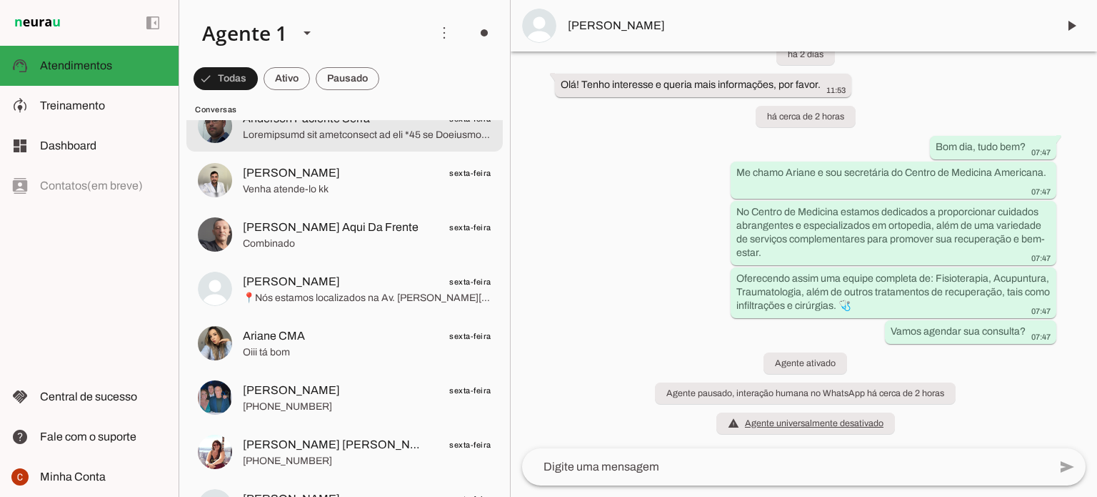
scroll to position [2643, 0]
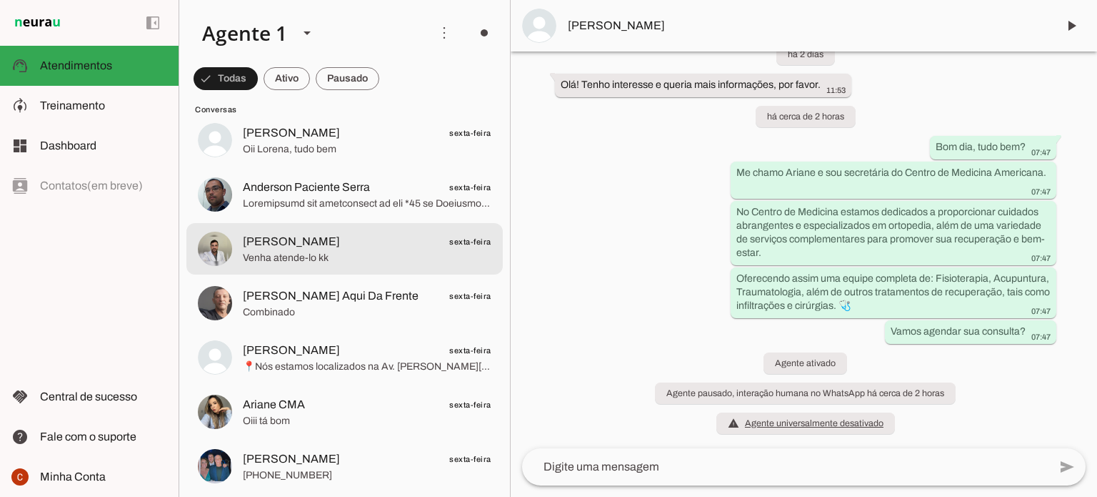
click at [344, 258] on span "Venha atende-lo kk" at bounding box center [367, 258] width 249 height 14
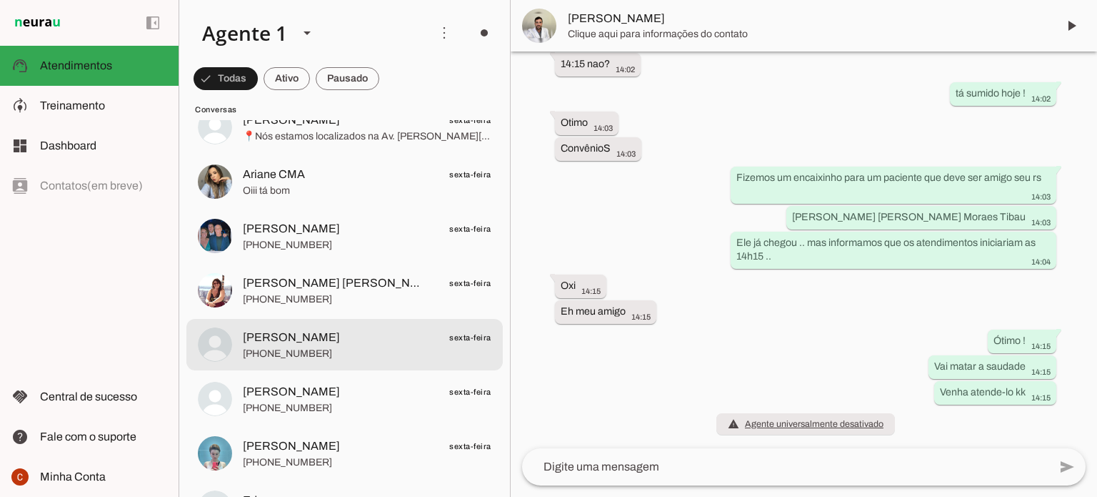
scroll to position [2929, 0]
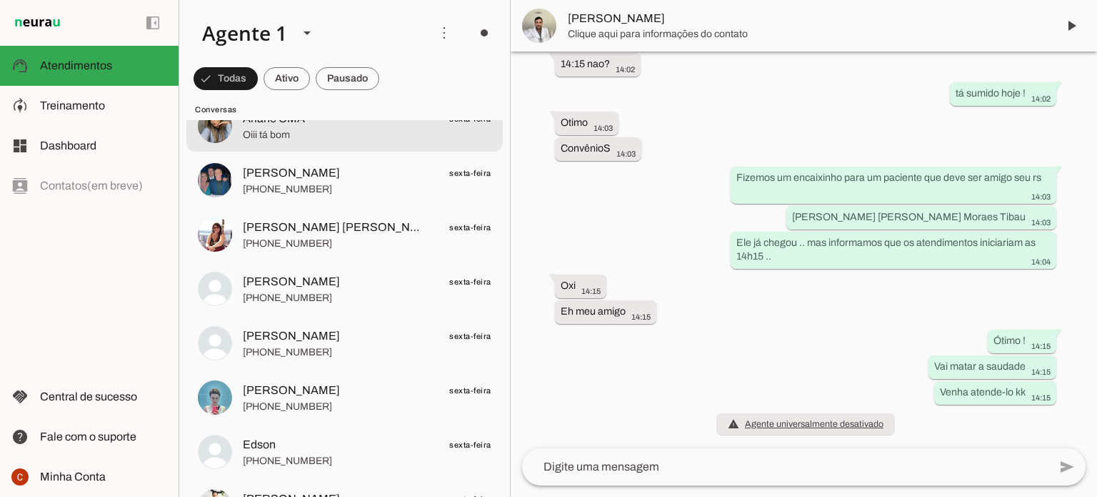
click at [291, 142] on div at bounding box center [367, 126] width 249 height 35
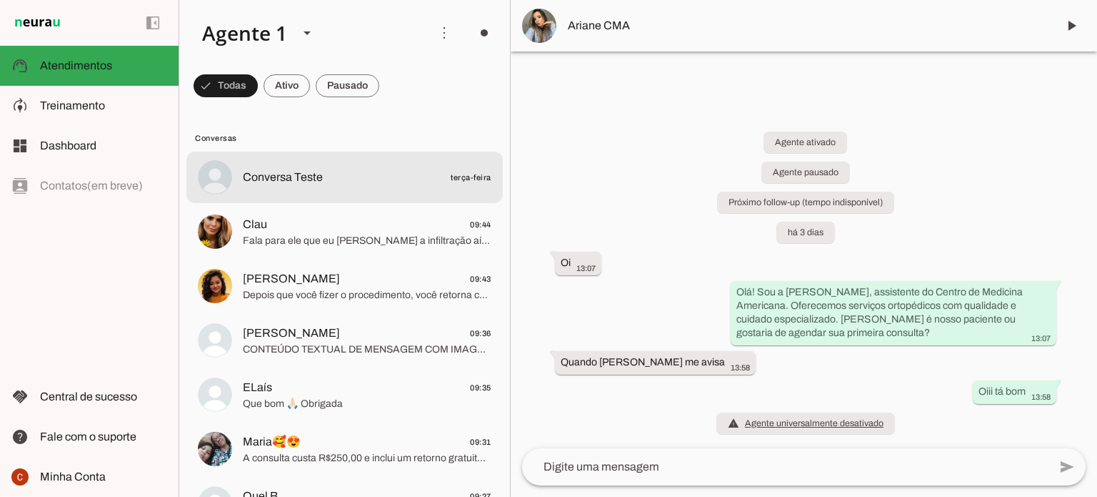
click at [266, 175] on span "Conversa Teste" at bounding box center [283, 177] width 80 height 17
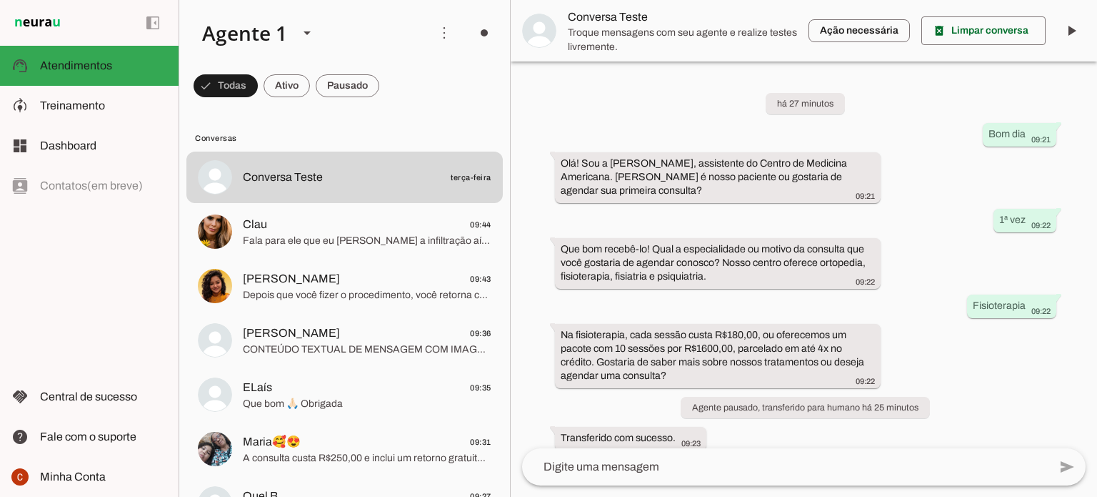
scroll to position [98, 0]
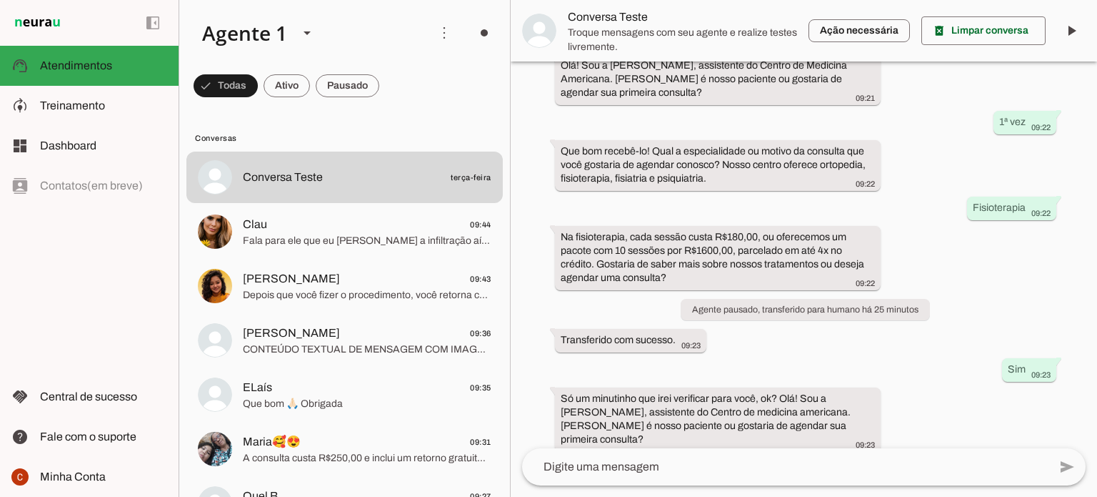
click at [640, 468] on textarea at bounding box center [785, 466] width 527 height 17
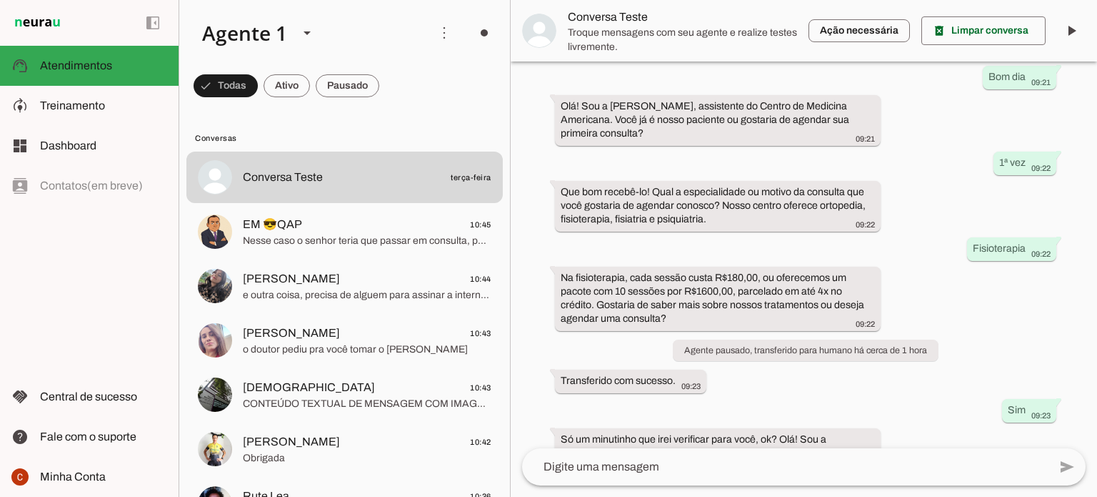
scroll to position [98, 0]
